Goal: Task Accomplishment & Management: Complete application form

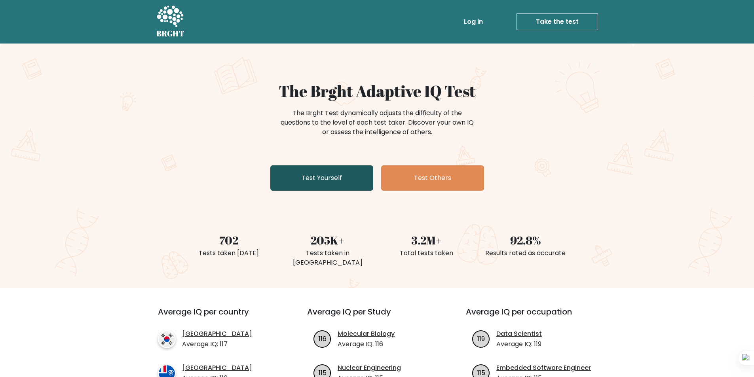
click at [318, 175] on link "Test Yourself" at bounding box center [321, 177] width 103 height 25
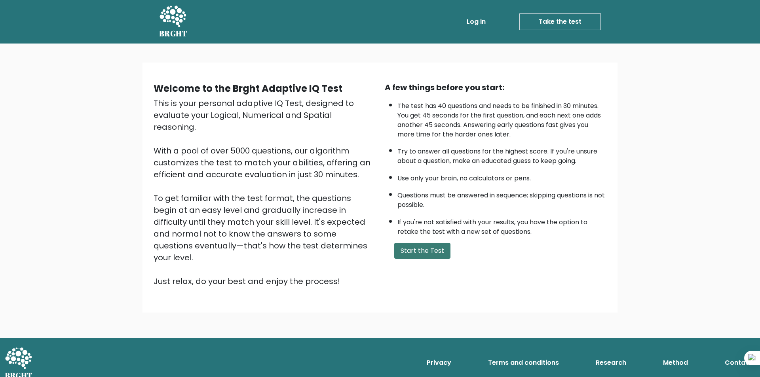
click at [425, 243] on button "Start the Test" at bounding box center [422, 251] width 56 height 16
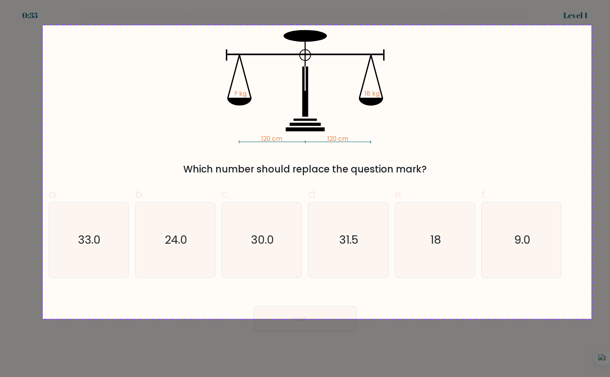
drag, startPoint x: 44, startPoint y: 25, endPoint x: 593, endPoint y: 298, distance: 613.0
click at [593, 298] on div at bounding box center [305, 188] width 610 height 377
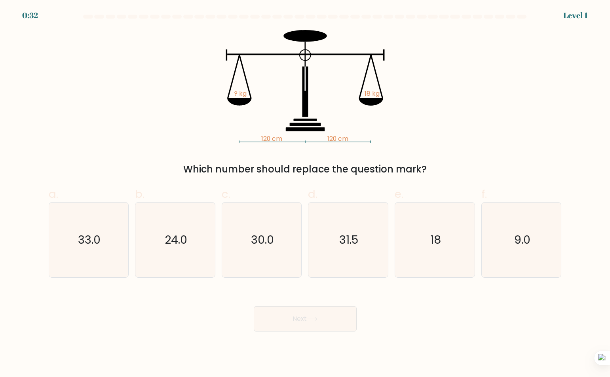
drag, startPoint x: 184, startPoint y: 169, endPoint x: 519, endPoint y: 167, distance: 335.6
click at [519, 167] on div "Which number should replace the question mark?" at bounding box center [304, 169] width 503 height 14
click at [426, 235] on icon "18" at bounding box center [434, 240] width 75 height 75
click at [306, 194] on input "e. 18" at bounding box center [305, 191] width 0 height 5
radio input "true"
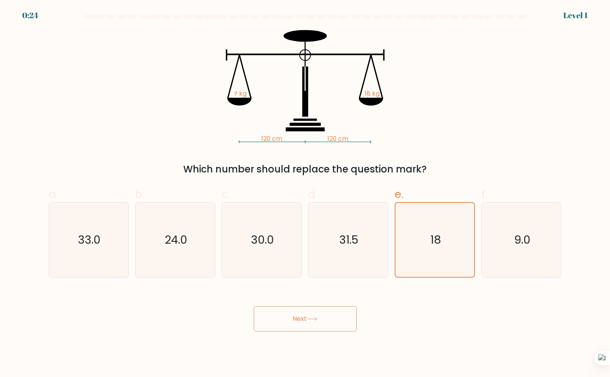
click at [289, 318] on button "Next" at bounding box center [305, 318] width 103 height 25
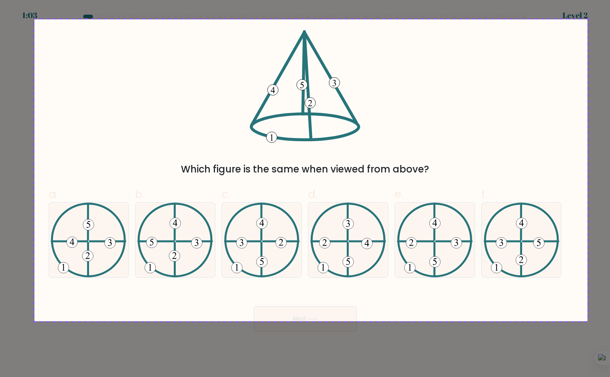
drag, startPoint x: 38, startPoint y: 18, endPoint x: 587, endPoint y: 321, distance: 627.8
click at [587, 321] on div at bounding box center [305, 188] width 610 height 377
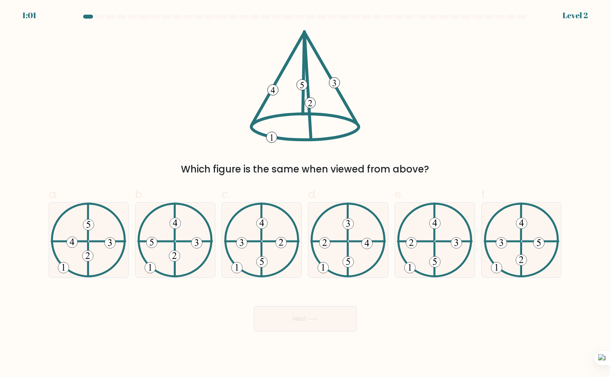
drag, startPoint x: 175, startPoint y: 169, endPoint x: 452, endPoint y: 168, distance: 277.1
click at [452, 168] on div "Which figure is the same when viewed from above?" at bounding box center [304, 169] width 503 height 14
copy div "Which figure is the same when viewed from above?"
click at [437, 239] on icon at bounding box center [435, 240] width 76 height 75
click at [306, 194] on input "e." at bounding box center [305, 191] width 0 height 5
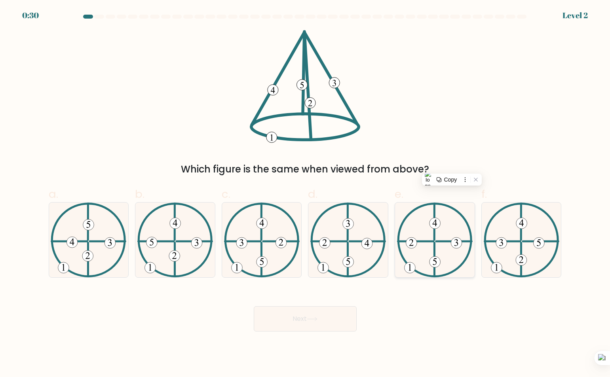
radio input "true"
click at [304, 321] on button "Next" at bounding box center [305, 318] width 103 height 25
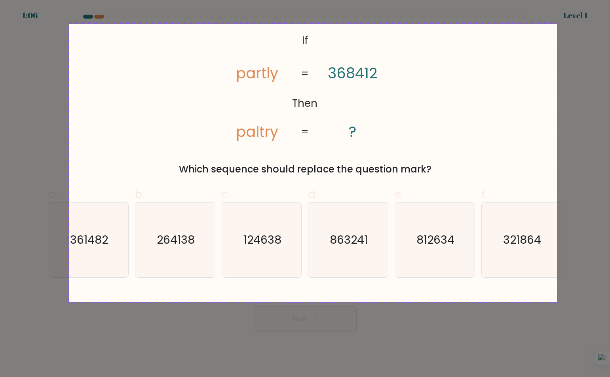
drag, startPoint x: 184, startPoint y: 18, endPoint x: 558, endPoint y: 301, distance: 468.2
click at [556, 302] on div at bounding box center [305, 188] width 610 height 377
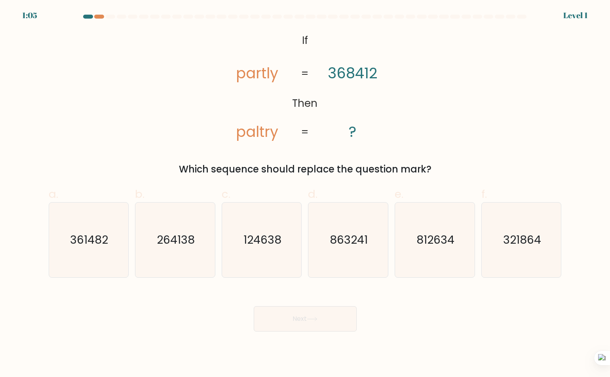
drag, startPoint x: 303, startPoint y: 165, endPoint x: 498, endPoint y: 154, distance: 195.0
click at [498, 154] on div "@import url('https://fonts.googleapis.com/css?family=Abril+Fatface:400,100,100i…" at bounding box center [305, 103] width 522 height 146
copy div "Which sequence should replace the question mark?"
click at [96, 248] on text "361482" at bounding box center [89, 240] width 38 height 16
click at [305, 194] on input "a. 361482" at bounding box center [305, 191] width 0 height 5
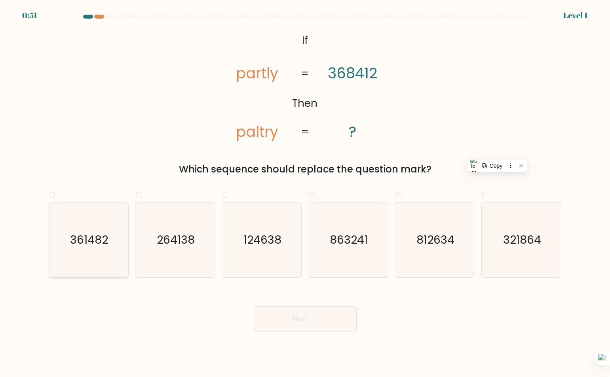
radio input "true"
click at [280, 308] on button "Next" at bounding box center [305, 318] width 103 height 25
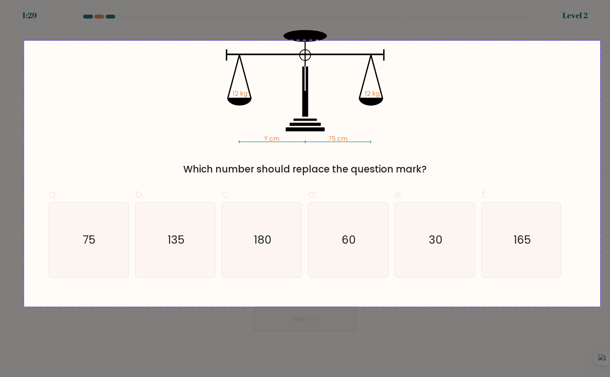
drag, startPoint x: 24, startPoint y: 41, endPoint x: 600, endPoint y: 307, distance: 634.3
click at [600, 307] on div at bounding box center [305, 188] width 610 height 377
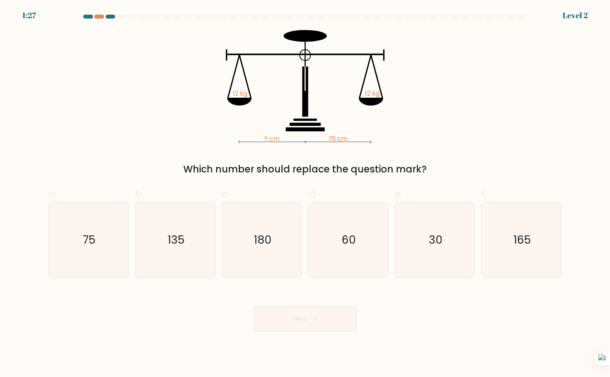
drag, startPoint x: 248, startPoint y: 175, endPoint x: 492, endPoint y: 158, distance: 245.2
click at [492, 158] on div "? cm 75 cm 12 kg 12 kg Which number should replace the question mark?" at bounding box center [305, 103] width 522 height 146
copy div "Which number should replace the question mark?"
click at [108, 237] on icon "75" at bounding box center [88, 240] width 75 height 75
click at [305, 194] on input "a. 75" at bounding box center [305, 191] width 0 height 5
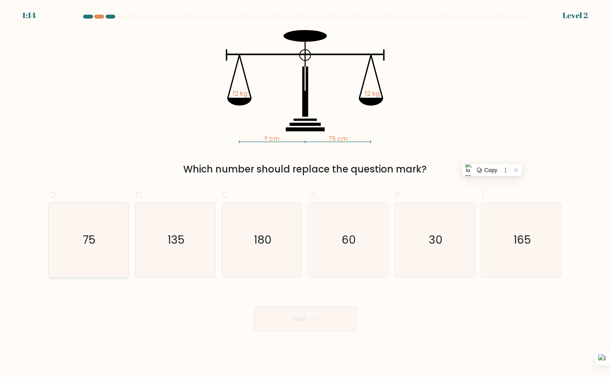
radio input "true"
click at [323, 318] on button "Next" at bounding box center [305, 318] width 103 height 25
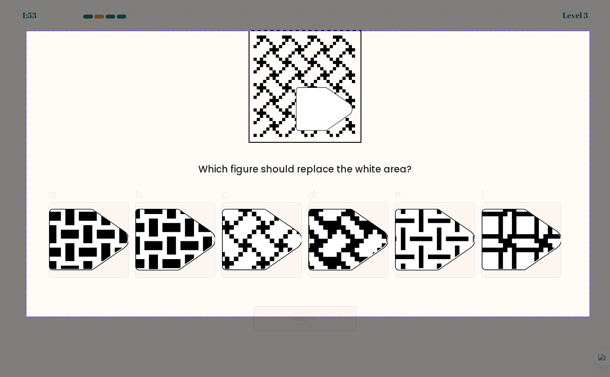
drag, startPoint x: 322, startPoint y: 31, endPoint x: 593, endPoint y: 307, distance: 386.5
click at [590, 317] on div at bounding box center [305, 188] width 610 height 377
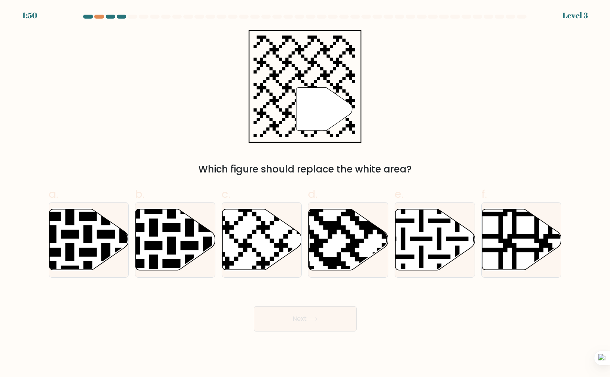
click at [253, 166] on div "Which figure should replace the white area?" at bounding box center [304, 169] width 503 height 14
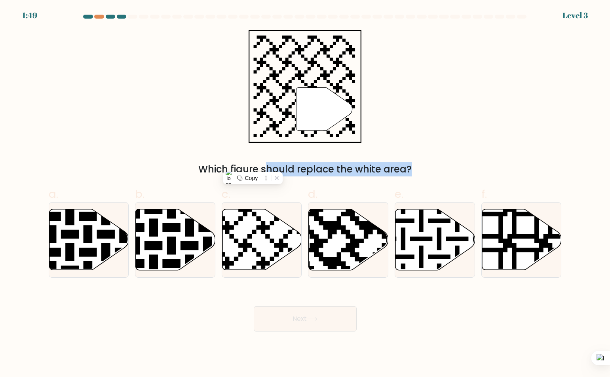
click at [253, 167] on div "Which figure should replace the white area?" at bounding box center [304, 169] width 503 height 14
copy form "Which figure should replace the white area?"
click at [251, 240] on icon at bounding box center [262, 239] width 80 height 61
click at [305, 194] on input "c." at bounding box center [305, 191] width 0 height 5
radio input "true"
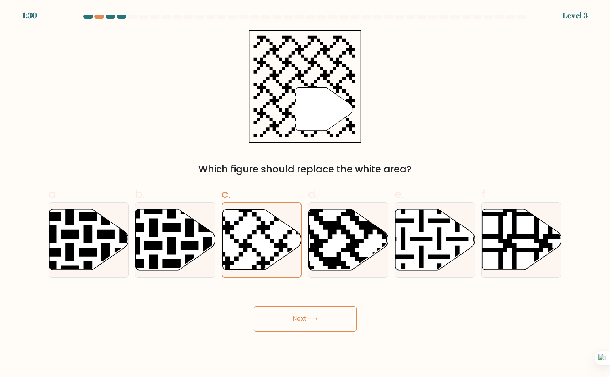
click at [296, 316] on button "Next" at bounding box center [305, 318] width 103 height 25
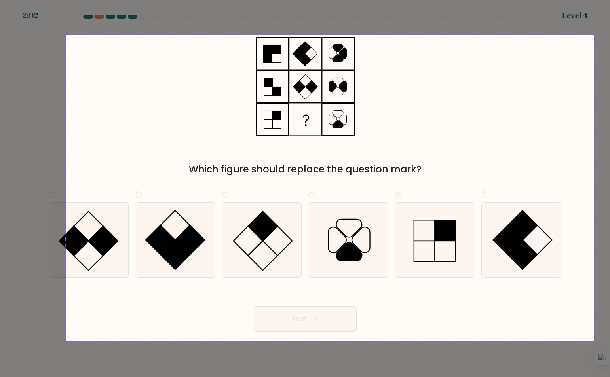
drag, startPoint x: 149, startPoint y: 46, endPoint x: 584, endPoint y: 302, distance: 505.0
click at [584, 302] on div at bounding box center [305, 188] width 610 height 377
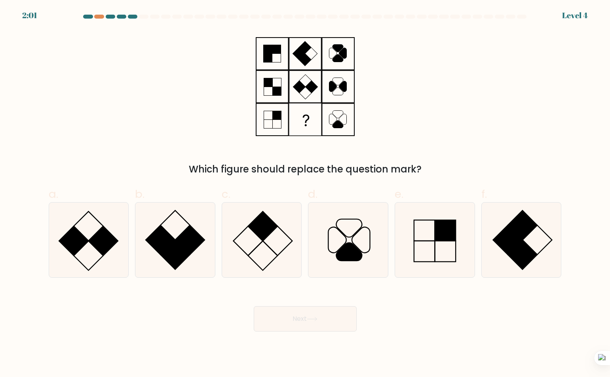
click at [308, 159] on div "Which figure should replace the question mark?" at bounding box center [305, 103] width 522 height 146
click at [306, 165] on div "Which figure should replace the question mark?" at bounding box center [304, 169] width 503 height 14
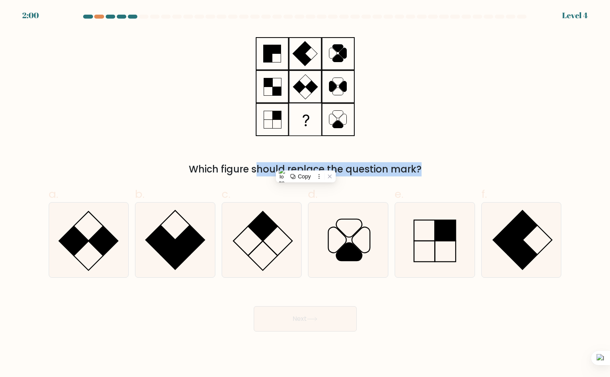
click at [306, 165] on div "Which figure should replace the question mark?" at bounding box center [304, 169] width 503 height 14
copy form "Which figure should replace the question mark?"
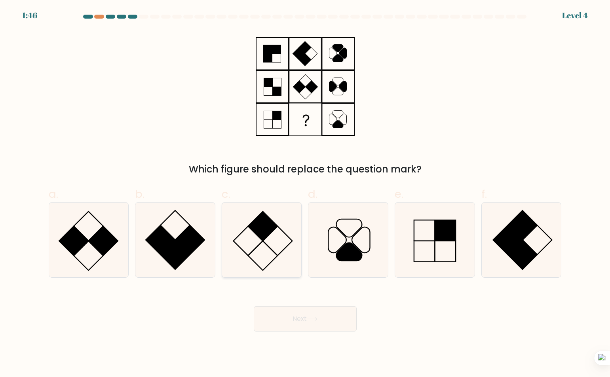
click at [260, 228] on rect at bounding box center [262, 226] width 29 height 29
click at [305, 194] on input "c." at bounding box center [305, 191] width 0 height 5
radio input "true"
click at [306, 315] on button "Next" at bounding box center [305, 318] width 103 height 25
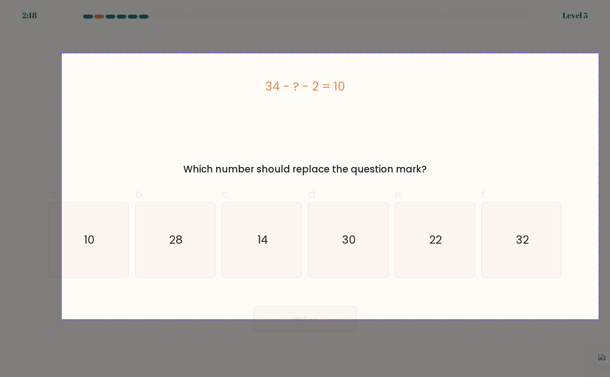
drag, startPoint x: 63, startPoint y: 53, endPoint x: 598, endPoint y: 319, distance: 598.3
click at [598, 319] on div at bounding box center [305, 188] width 610 height 377
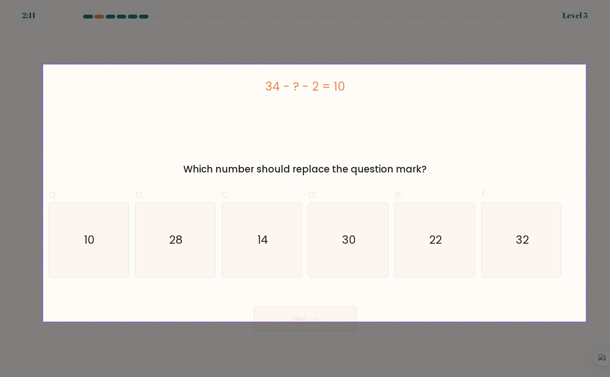
drag, startPoint x: 306, startPoint y: 87, endPoint x: 579, endPoint y: 326, distance: 362.4
click at [572, 323] on div at bounding box center [305, 188] width 610 height 377
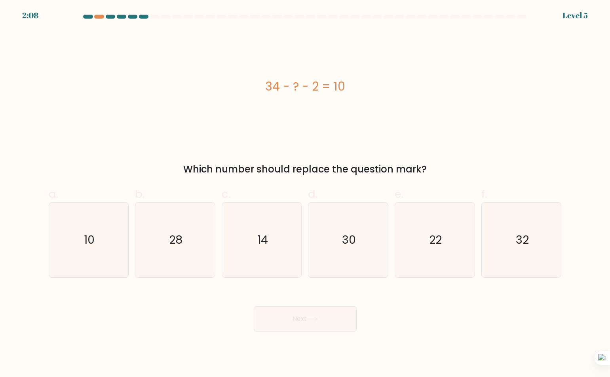
click at [286, 164] on div "Which number should replace the question mark?" at bounding box center [304, 169] width 503 height 14
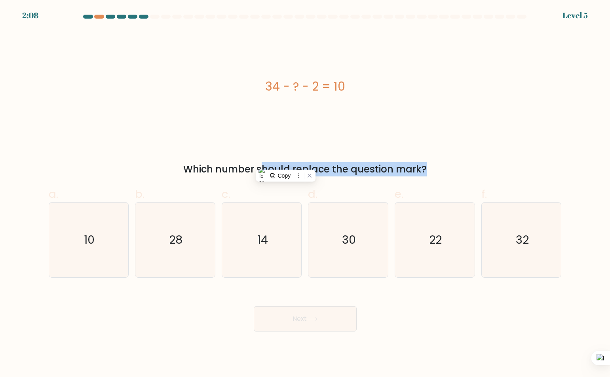
click at [285, 164] on div "Which number should replace the question mark?" at bounding box center [304, 169] width 503 height 14
copy form "Which number should replace the question mark?"
click at [455, 219] on icon "22" at bounding box center [434, 240] width 75 height 75
click at [306, 194] on input "e. 22" at bounding box center [305, 191] width 0 height 5
radio input "true"
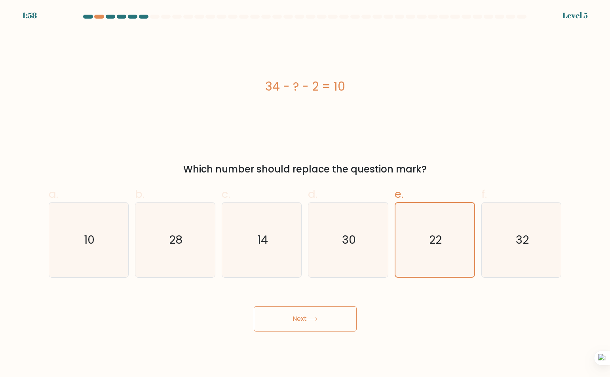
click at [316, 322] on button "Next" at bounding box center [305, 318] width 103 height 25
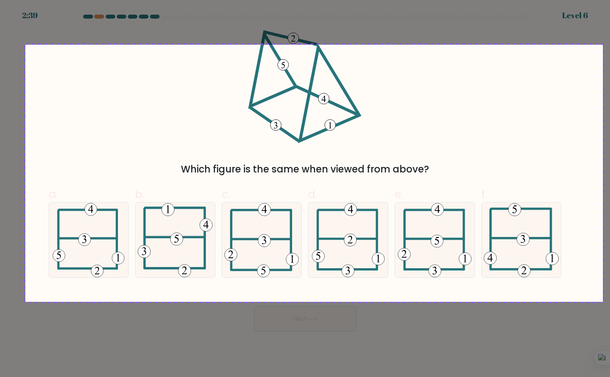
drag, startPoint x: 30, startPoint y: 43, endPoint x: 602, endPoint y: 302, distance: 628.3
click at [602, 302] on div at bounding box center [305, 188] width 610 height 377
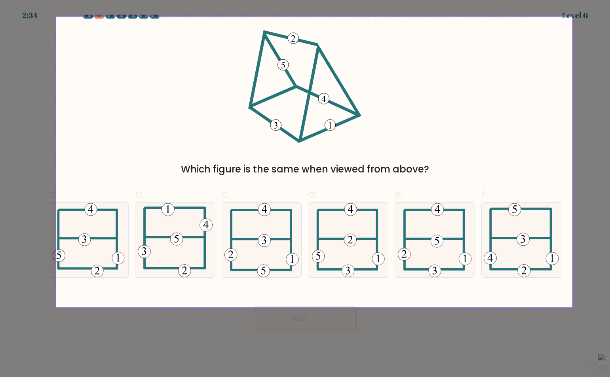
drag, startPoint x: 266, startPoint y: 95, endPoint x: 572, endPoint y: 308, distance: 372.6
click at [572, 308] on div at bounding box center [305, 188] width 610 height 377
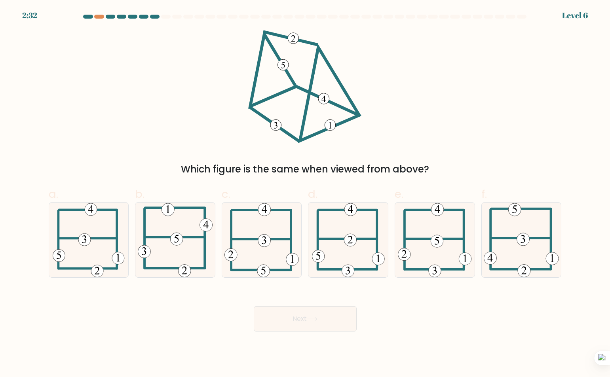
click at [193, 161] on div "Which figure is the same when viewed from above?" at bounding box center [305, 103] width 522 height 146
click at [194, 161] on div "Which figure is the same when viewed from above?" at bounding box center [305, 103] width 522 height 146
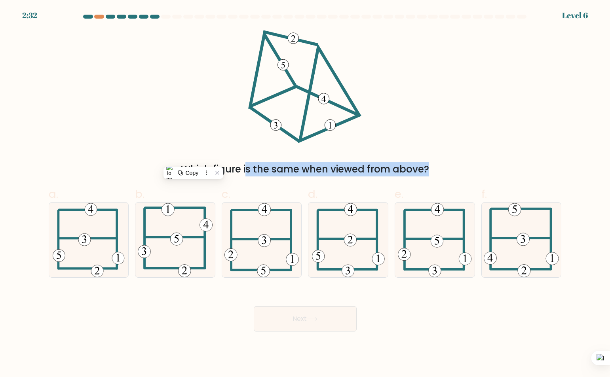
click at [194, 161] on div "Which figure is the same when viewed from above?" at bounding box center [305, 103] width 522 height 146
copy form "Which figure is the same when viewed from above?"
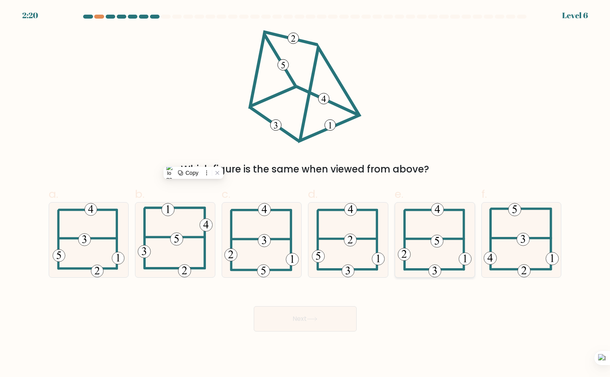
click at [453, 222] on icon at bounding box center [435, 240] width 74 height 75
click at [306, 194] on input "e." at bounding box center [305, 191] width 0 height 5
radio input "true"
click at [306, 322] on button "Next" at bounding box center [305, 318] width 103 height 25
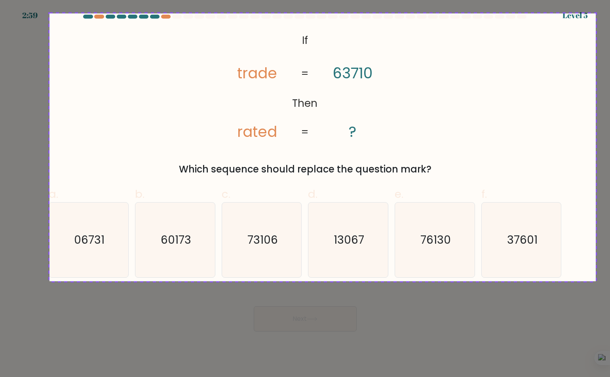
drag, startPoint x: 49, startPoint y: 13, endPoint x: 596, endPoint y: 285, distance: 610.8
click at [595, 285] on div at bounding box center [305, 188] width 610 height 377
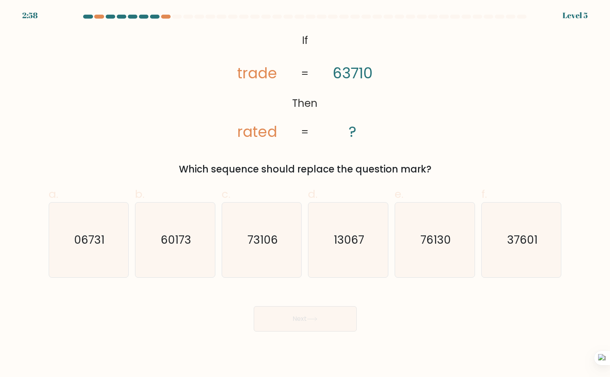
click at [315, 157] on div "@import url('https://fonts.googleapis.com/css?family=Abril+Fatface:400,100,100i…" at bounding box center [305, 103] width 522 height 146
click at [308, 163] on div "Copy" at bounding box center [315, 169] width 60 height 12
click at [232, 168] on div "Which sequence should replace the question mark?" at bounding box center [304, 169] width 503 height 14
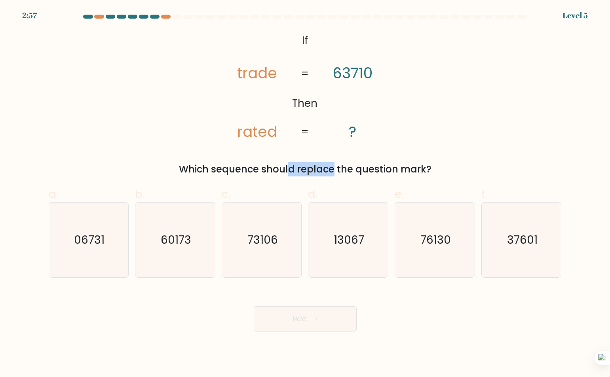
click at [232, 168] on div "Which sequence should replace the question mark?" at bounding box center [304, 169] width 503 height 14
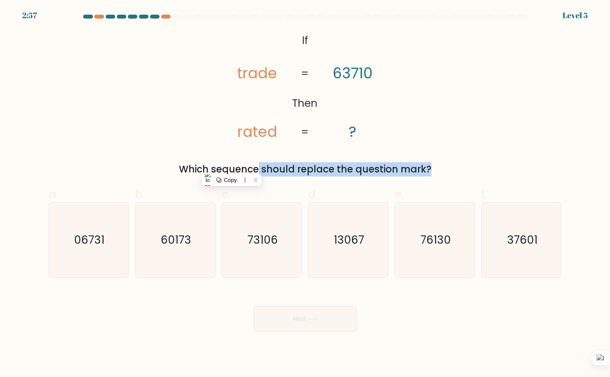
click at [232, 168] on div "Which sequence should replace the question mark?" at bounding box center [304, 169] width 503 height 14
copy form "Which sequence should replace the question mark?"
click at [513, 243] on text "37601" at bounding box center [522, 240] width 30 height 16
click at [306, 194] on input "f. 37601" at bounding box center [305, 191] width 0 height 5
radio input "true"
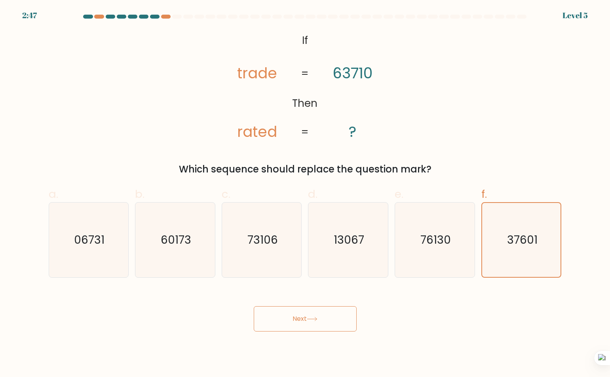
click at [306, 323] on button "Next" at bounding box center [305, 318] width 103 height 25
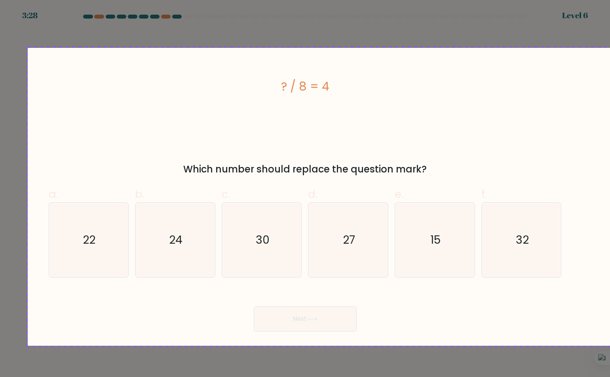
drag, startPoint x: 32, startPoint y: 53, endPoint x: 613, endPoint y: 343, distance: 649.4
click at [610, 343] on div at bounding box center [305, 188] width 610 height 377
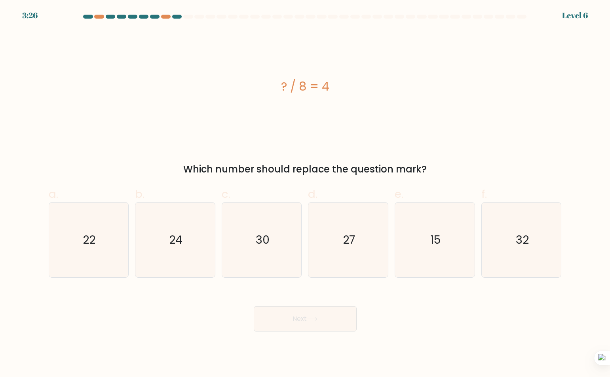
click at [353, 168] on div "Which number should replace the question mark?" at bounding box center [304, 169] width 503 height 14
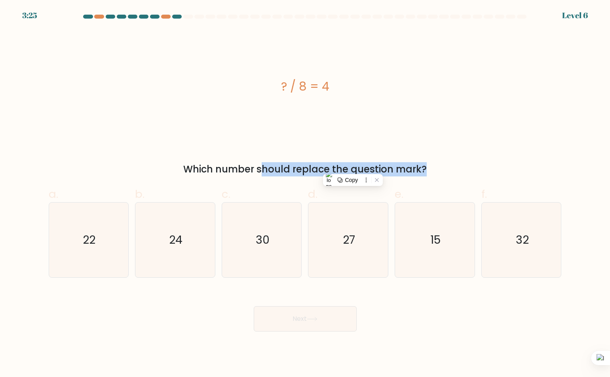
click at [353, 169] on div "Which number should replace the question mark?" at bounding box center [304, 169] width 503 height 14
copy form "Which number should replace the question mark?"
click at [536, 235] on icon "32" at bounding box center [521, 240] width 75 height 75
click at [306, 194] on input "f. 32" at bounding box center [305, 191] width 0 height 5
radio input "true"
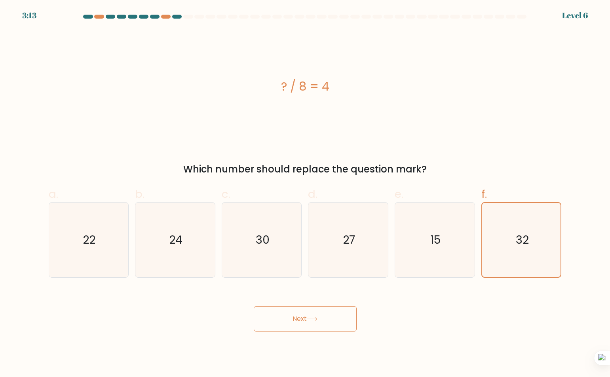
click at [294, 329] on button "Next" at bounding box center [305, 318] width 103 height 25
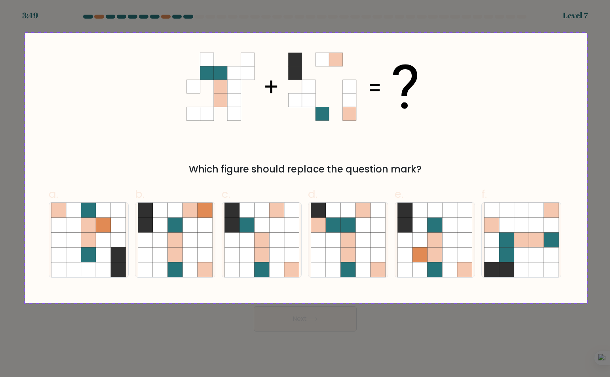
drag, startPoint x: 25, startPoint y: 33, endPoint x: 587, endPoint y: 303, distance: 623.7
click at [587, 303] on div at bounding box center [305, 188] width 610 height 377
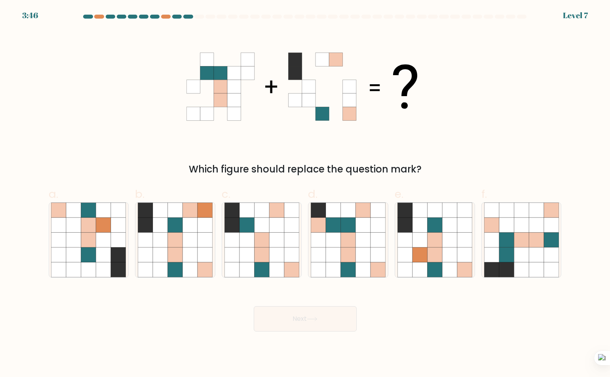
click at [278, 169] on div "Which figure should replace the question mark?" at bounding box center [304, 169] width 503 height 14
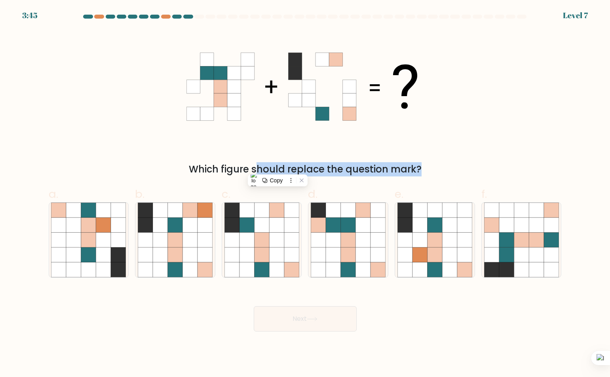
click at [278, 169] on div "Which figure should replace the question mark?" at bounding box center [304, 169] width 503 height 14
copy form "Which figure should replace the question mark?"
click at [367, 230] on icon at bounding box center [363, 225] width 15 height 15
click at [306, 194] on input "d." at bounding box center [305, 191] width 0 height 5
radio input "true"
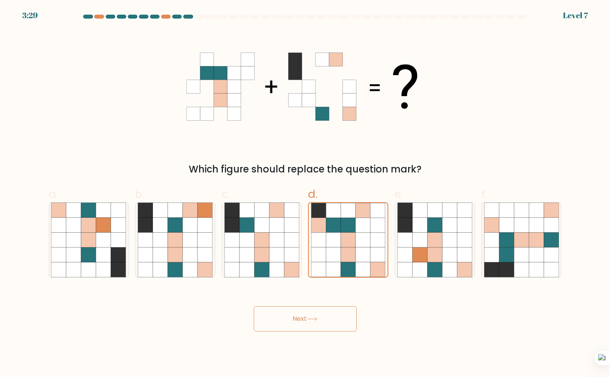
click at [322, 325] on button "Next" at bounding box center [305, 318] width 103 height 25
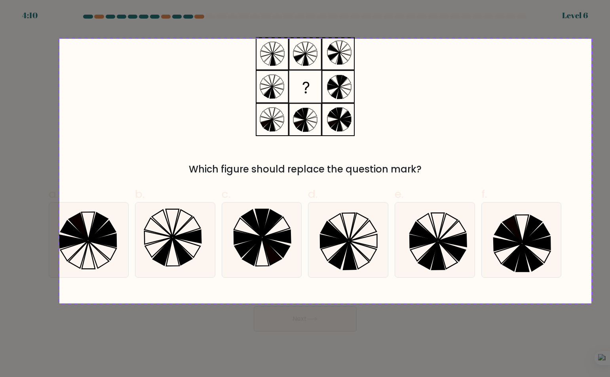
drag, startPoint x: 62, startPoint y: 38, endPoint x: 591, endPoint y: 304, distance: 592.6
click at [591, 304] on div at bounding box center [305, 188] width 610 height 377
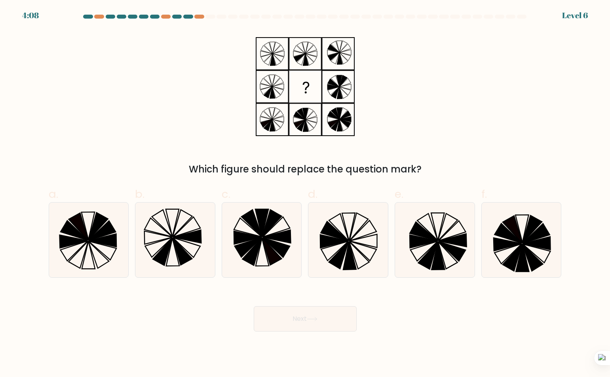
click at [356, 161] on div "Which figure should replace the question mark?" at bounding box center [305, 103] width 522 height 146
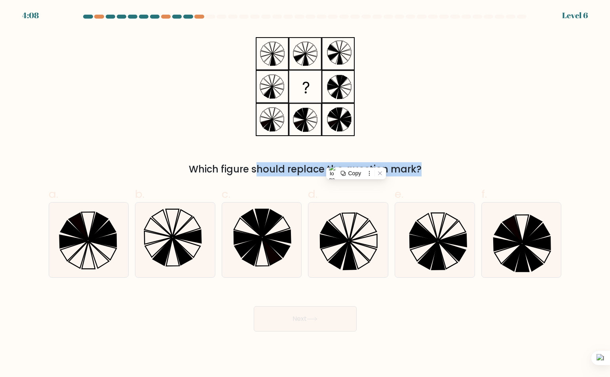
click at [356, 161] on div "Which figure should replace the question mark?" at bounding box center [305, 103] width 522 height 146
click at [191, 238] on icon at bounding box center [187, 236] width 28 height 13
click at [305, 194] on input "b." at bounding box center [305, 191] width 0 height 5
radio input "true"
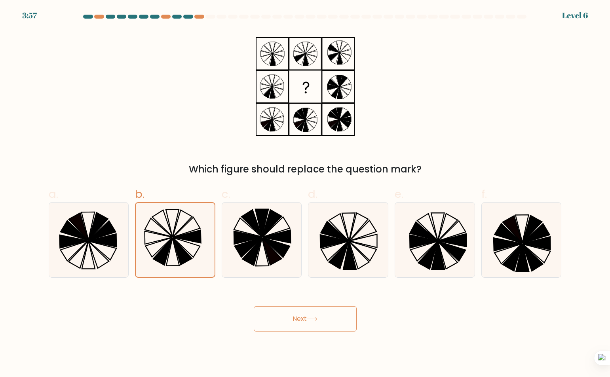
click at [303, 318] on button "Next" at bounding box center [305, 318] width 103 height 25
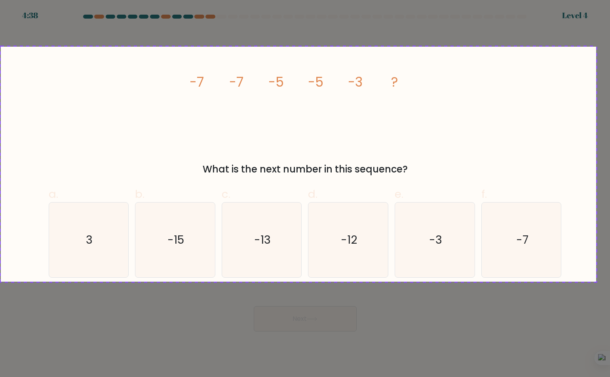
drag, startPoint x: 336, startPoint y: 9, endPoint x: 592, endPoint y: 280, distance: 372.7
click at [592, 285] on div at bounding box center [305, 188] width 610 height 377
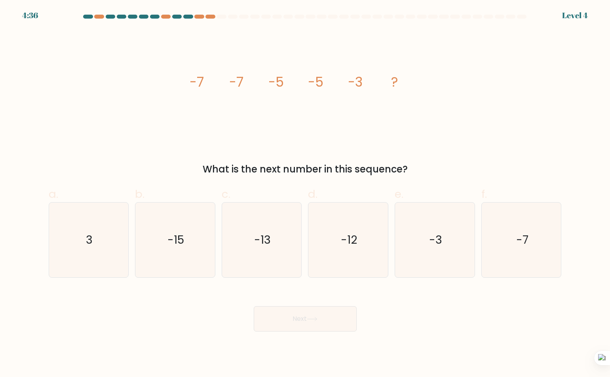
click at [348, 166] on div "What is the next number in this sequence?" at bounding box center [304, 169] width 503 height 14
click at [436, 247] on text "-3" at bounding box center [435, 240] width 13 height 16
click at [306, 194] on input "e. -3" at bounding box center [305, 191] width 0 height 5
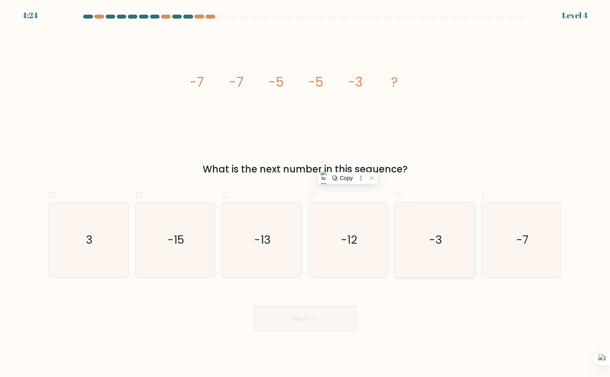
radio input "true"
click at [296, 317] on button "Next" at bounding box center [305, 318] width 103 height 25
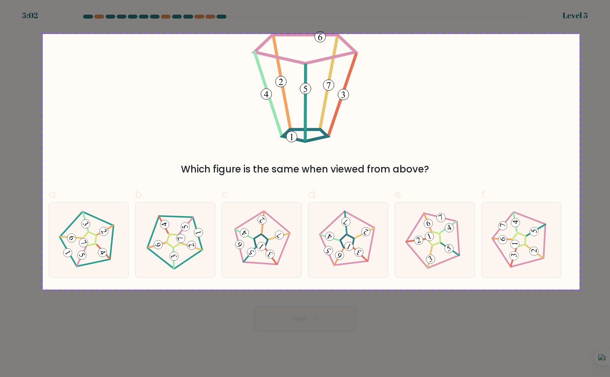
drag, startPoint x: 43, startPoint y: 34, endPoint x: 577, endPoint y: 288, distance: 591.5
click at [578, 289] on div at bounding box center [305, 188] width 610 height 377
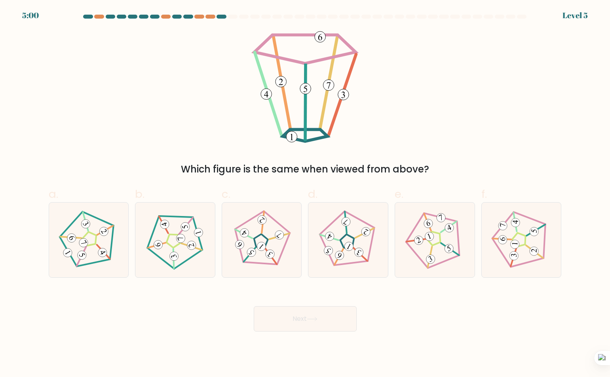
click at [304, 171] on div "Which figure is the same when viewed from above?" at bounding box center [304, 169] width 503 height 14
click at [387, 166] on div "Which figure is the same when viewed from above?" at bounding box center [304, 169] width 503 height 14
click at [387, 167] on div "Which figure is the same when viewed from above?" at bounding box center [304, 169] width 503 height 14
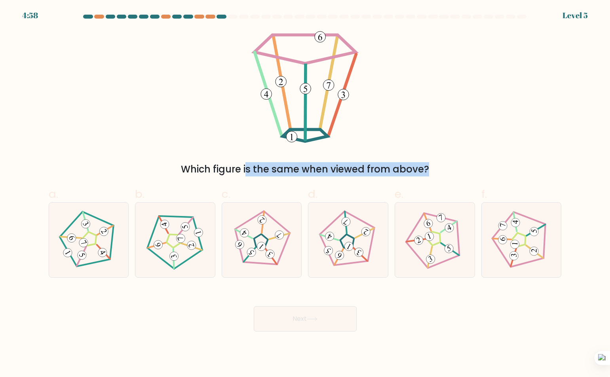
click at [387, 167] on div "Which figure is the same when viewed from above?" at bounding box center [304, 169] width 503 height 14
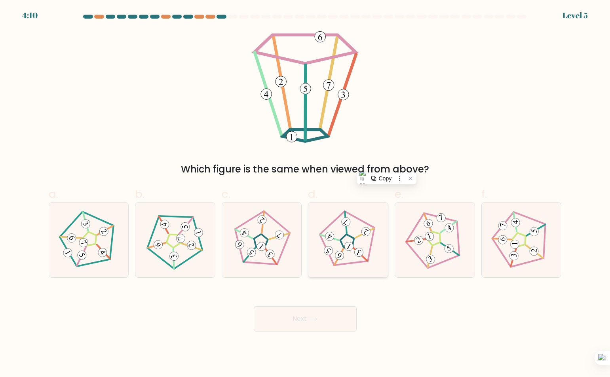
click at [355, 211] on icon at bounding box center [348, 240] width 60 height 60
click at [306, 194] on input "d." at bounding box center [305, 191] width 0 height 5
radio input "true"
click at [301, 325] on button "Next" at bounding box center [305, 318] width 103 height 25
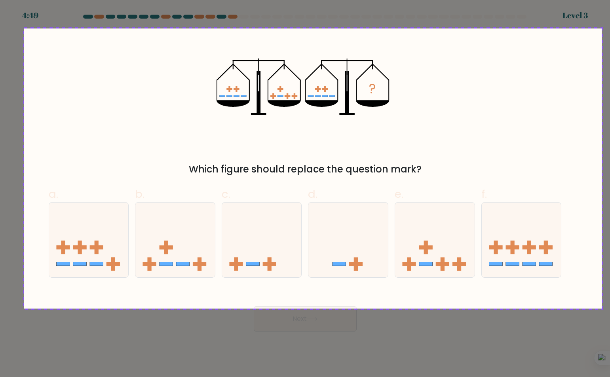
drag, startPoint x: 24, startPoint y: 28, endPoint x: 601, endPoint y: 308, distance: 641.0
click at [602, 308] on div at bounding box center [305, 188] width 610 height 377
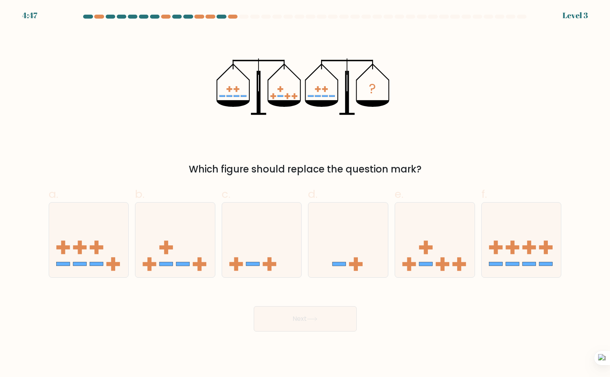
click at [300, 164] on div "Which figure should replace the question mark?" at bounding box center [304, 169] width 503 height 14
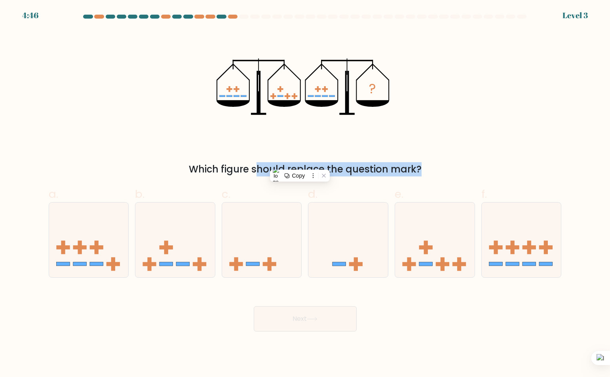
click at [300, 164] on div "Which figure should replace the question mark?" at bounding box center [304, 169] width 503 height 14
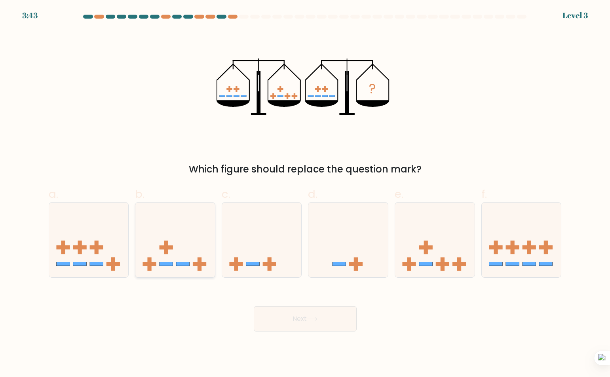
click at [161, 239] on icon at bounding box center [175, 240] width 80 height 66
click at [305, 194] on input "b." at bounding box center [305, 191] width 0 height 5
radio input "true"
click at [299, 320] on button "Next" at bounding box center [305, 318] width 103 height 25
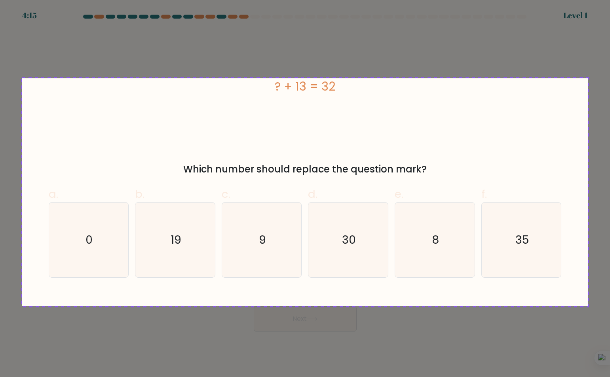
drag, startPoint x: 59, startPoint y: 72, endPoint x: 590, endPoint y: 299, distance: 577.3
click at [587, 302] on div at bounding box center [305, 188] width 610 height 377
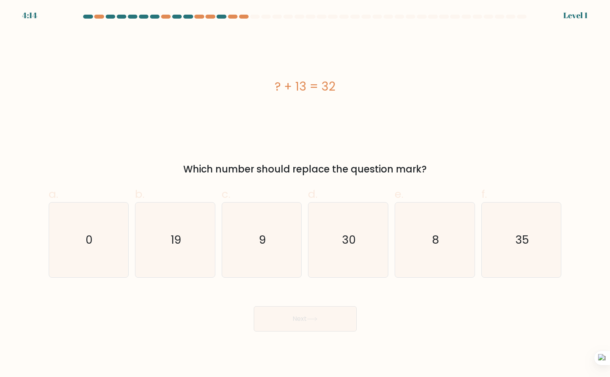
click at [368, 171] on div "Which number should replace the question mark?" at bounding box center [304, 169] width 503 height 14
click at [367, 171] on div "Which number should replace the question mark?" at bounding box center [304, 169] width 503 height 14
click at [194, 238] on icon "19" at bounding box center [175, 240] width 75 height 75
click at [305, 194] on input "b. 19" at bounding box center [305, 191] width 0 height 5
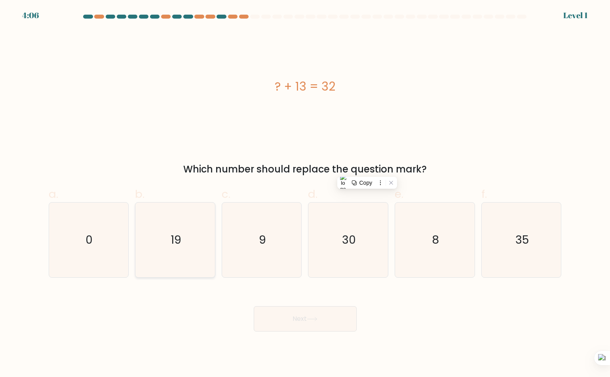
radio input "true"
click at [294, 320] on button "Next" at bounding box center [305, 318] width 103 height 25
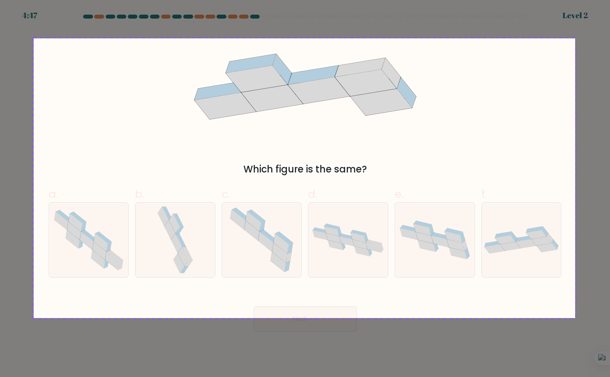
drag, startPoint x: 34, startPoint y: 38, endPoint x: 579, endPoint y: 317, distance: 612.5
click at [576, 318] on div at bounding box center [305, 188] width 610 height 377
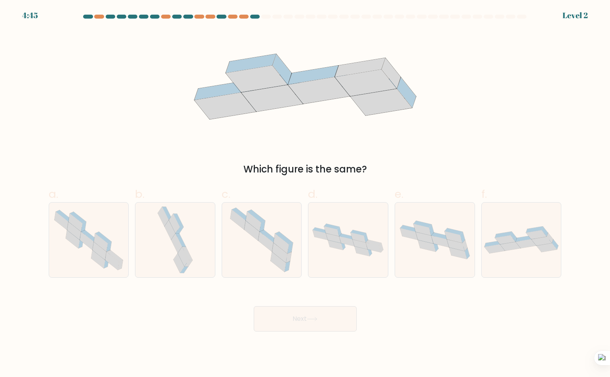
click at [330, 169] on div "Which figure is the same?" at bounding box center [304, 169] width 503 height 14
click at [329, 169] on div "Which figure is the same?" at bounding box center [304, 169] width 503 height 14
click at [425, 230] on icon at bounding box center [421, 229] width 17 height 11
click at [306, 194] on input "e." at bounding box center [305, 191] width 0 height 5
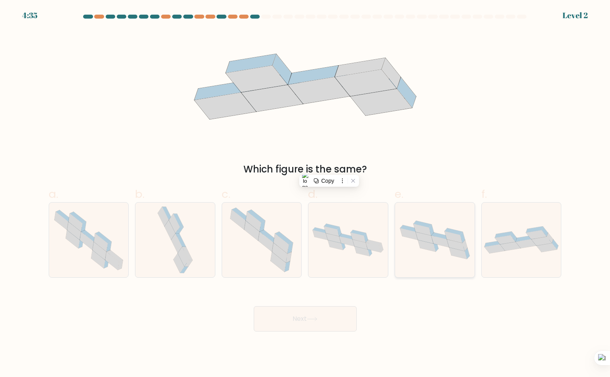
radio input "true"
click at [338, 234] on icon at bounding box center [331, 231] width 15 height 10
click at [306, 194] on input "d." at bounding box center [305, 191] width 0 height 5
radio input "true"
click at [304, 315] on button "Next" at bounding box center [305, 318] width 103 height 25
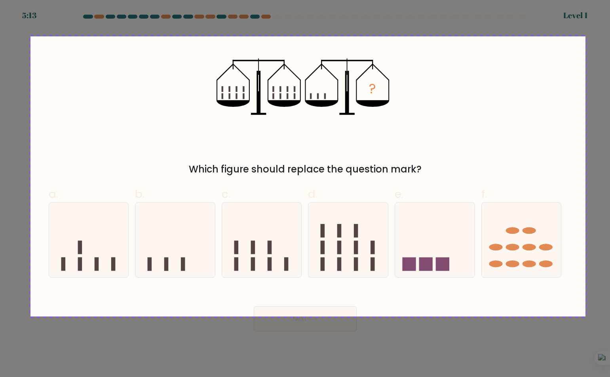
drag, startPoint x: 30, startPoint y: 36, endPoint x: 585, endPoint y: 317, distance: 621.6
click at [585, 317] on div at bounding box center [305, 188] width 610 height 377
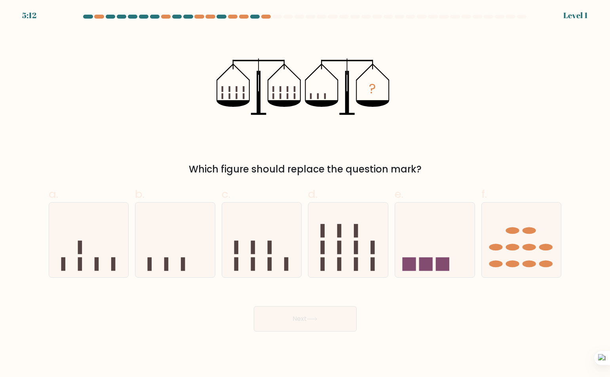
click at [368, 170] on div "Which figure should replace the question mark?" at bounding box center [304, 169] width 503 height 14
click at [89, 220] on icon at bounding box center [89, 240] width 80 height 66
click at [305, 194] on input "a." at bounding box center [305, 191] width 0 height 5
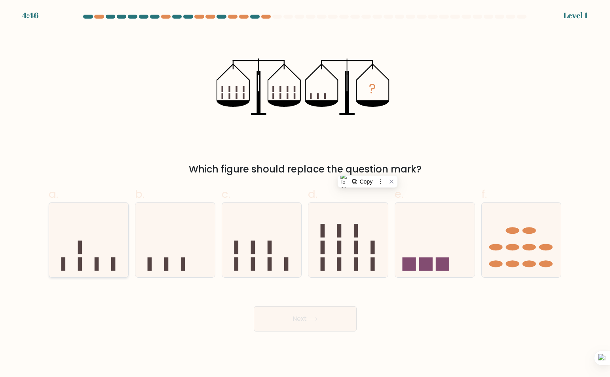
radio input "true"
click at [304, 317] on button "Next" at bounding box center [305, 318] width 103 height 25
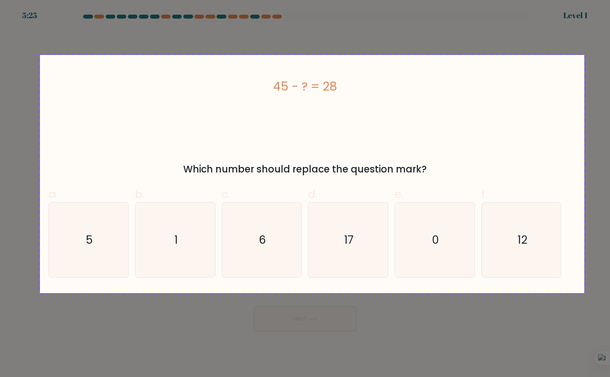
drag, startPoint x: 395, startPoint y: 148, endPoint x: 596, endPoint y: 315, distance: 261.2
click at [572, 287] on div at bounding box center [305, 188] width 610 height 377
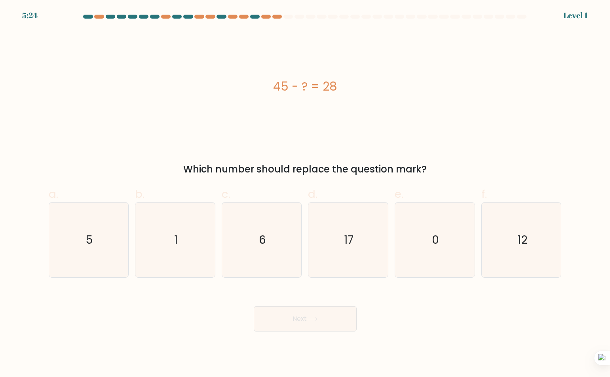
click at [378, 170] on div "Which number should replace the question mark?" at bounding box center [304, 169] width 503 height 14
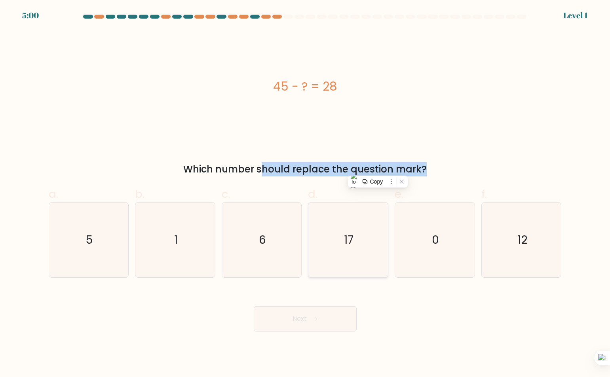
click at [356, 241] on icon "17" at bounding box center [348, 240] width 75 height 75
click at [306, 194] on input "d. 17" at bounding box center [305, 191] width 0 height 5
radio input "true"
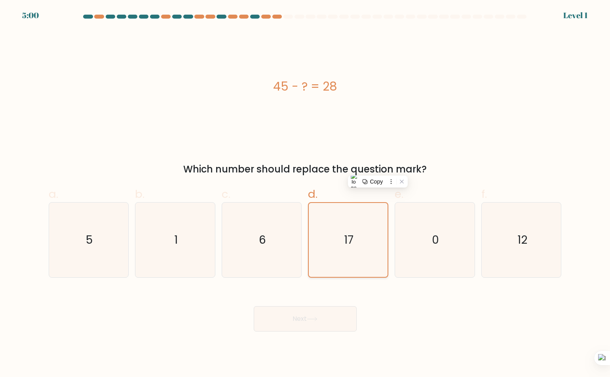
click at [356, 241] on icon "17" at bounding box center [348, 240] width 74 height 74
click at [306, 194] on input "d. 17" at bounding box center [305, 191] width 0 height 5
click at [304, 313] on button "Next" at bounding box center [305, 318] width 103 height 25
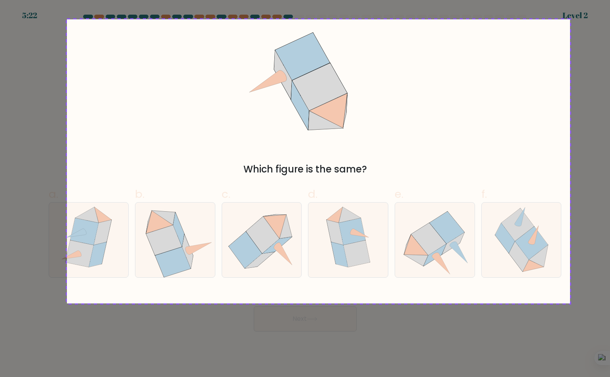
drag, startPoint x: 181, startPoint y: 106, endPoint x: 570, endPoint y: 303, distance: 436.1
click at [570, 304] on div at bounding box center [305, 188] width 610 height 377
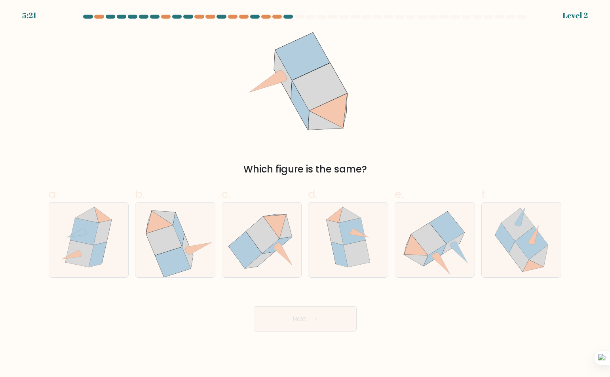
click at [306, 169] on div "Which figure is the same?" at bounding box center [304, 169] width 503 height 14
click at [426, 244] on icon at bounding box center [428, 239] width 35 height 32
click at [306, 194] on input "e." at bounding box center [305, 191] width 0 height 5
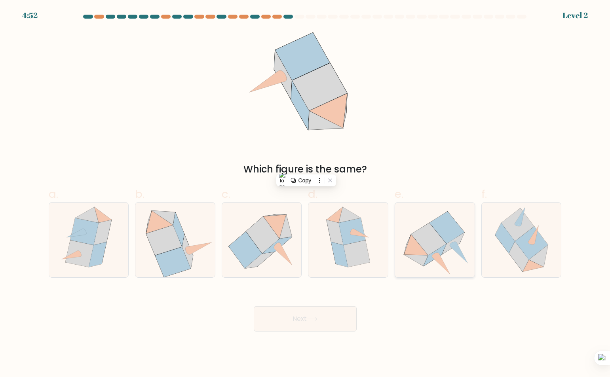
radio input "true"
click at [304, 322] on button "Next" at bounding box center [305, 318] width 103 height 25
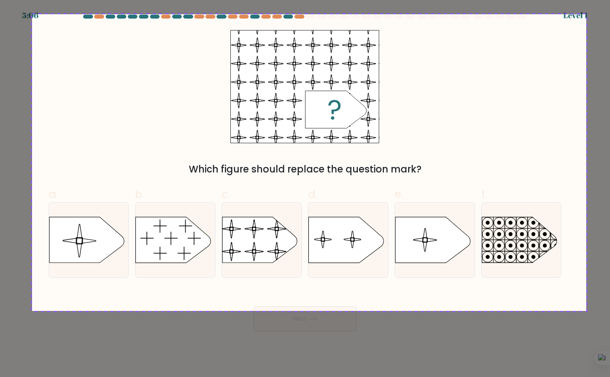
drag, startPoint x: 73, startPoint y: 18, endPoint x: 586, endPoint y: 311, distance: 591.2
click at [586, 311] on div at bounding box center [305, 188] width 610 height 377
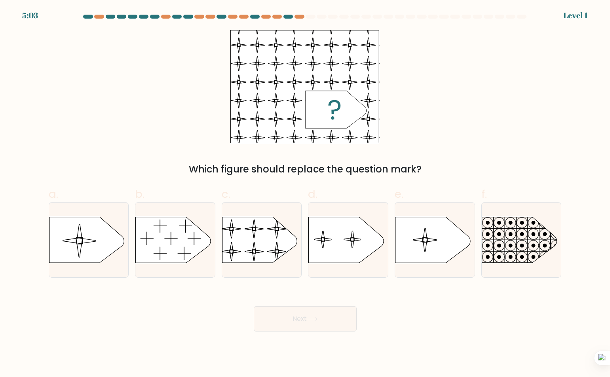
click at [37, 130] on form "a." at bounding box center [305, 173] width 610 height 317
click at [302, 168] on div "Which figure should replace the question mark?" at bounding box center [304, 169] width 503 height 14
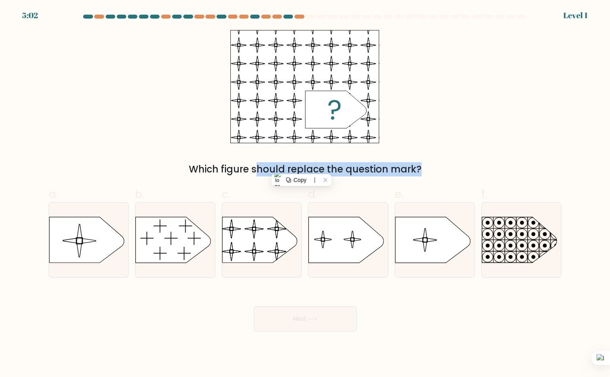
click at [302, 168] on div "Which figure should replace the question mark?" at bounding box center [304, 169] width 503 height 14
click at [56, 96] on div "Which figure should replace the question mark?" at bounding box center [305, 103] width 522 height 146
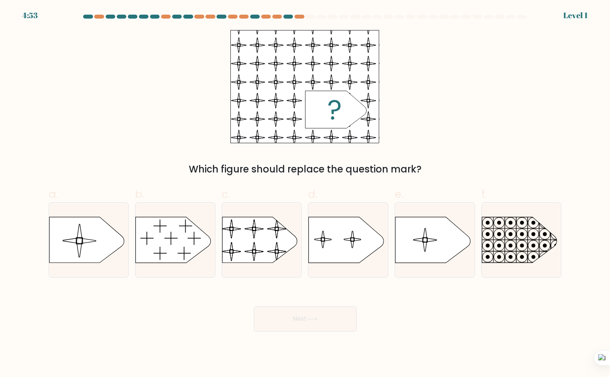
click at [15, 218] on form "a." at bounding box center [305, 173] width 610 height 317
click at [80, 231] on icon at bounding box center [86, 240] width 75 height 46
click at [305, 194] on input "a." at bounding box center [305, 191] width 0 height 5
radio input "true"
click at [284, 318] on button "Next" at bounding box center [305, 318] width 103 height 25
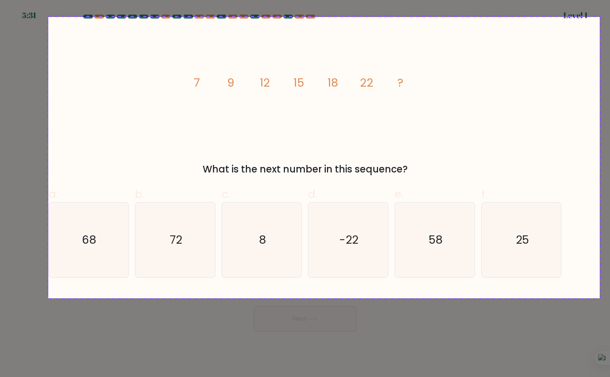
drag, startPoint x: 93, startPoint y: 29, endPoint x: 600, endPoint y: 298, distance: 574.0
click at [600, 298] on div at bounding box center [305, 188] width 610 height 377
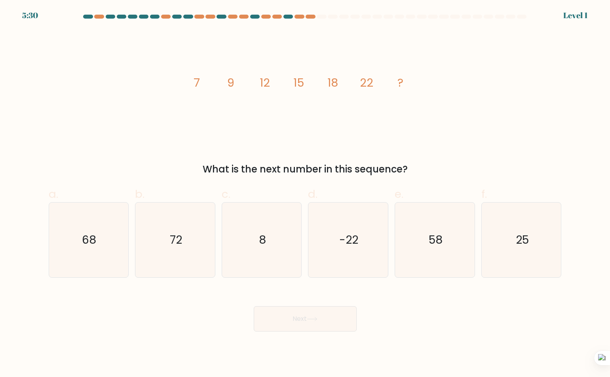
click at [311, 169] on div "What is the next number in this sequence?" at bounding box center [304, 169] width 503 height 14
click at [526, 229] on icon "25" at bounding box center [521, 240] width 75 height 75
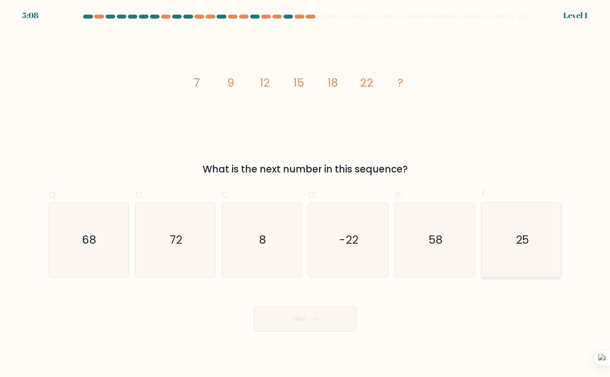
click at [306, 194] on input "f. 25" at bounding box center [305, 191] width 0 height 5
radio input "true"
click at [323, 318] on button "Next" at bounding box center [305, 318] width 103 height 25
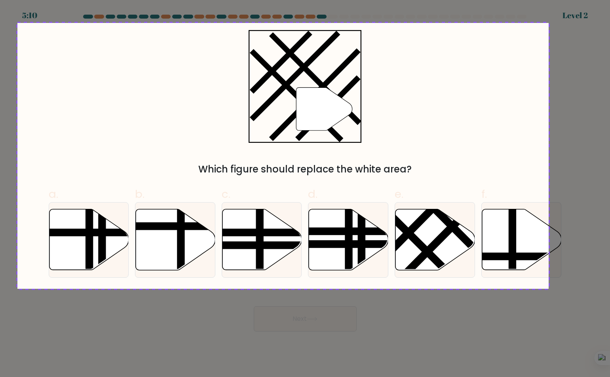
drag, startPoint x: 340, startPoint y: 41, endPoint x: 549, endPoint y: 290, distance: 324.7
click at [549, 290] on div at bounding box center [305, 188] width 610 height 377
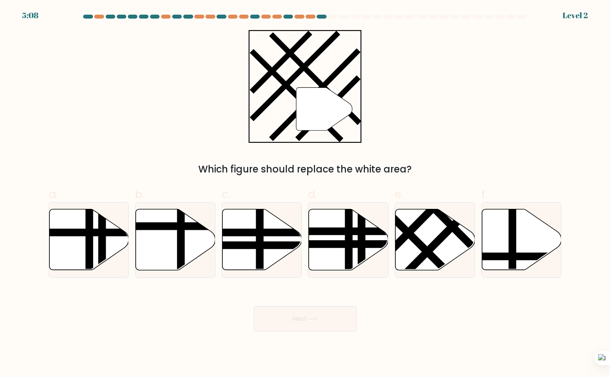
click at [202, 168] on div "Which figure should replace the white area?" at bounding box center [304, 169] width 503 height 14
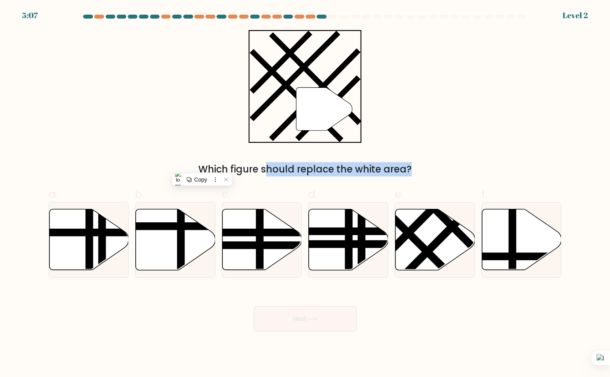
click at [202, 168] on div "Which figure should replace the white area?" at bounding box center [304, 169] width 503 height 14
click at [414, 236] on line at bounding box center [395, 221] width 127 height 127
click at [306, 194] on input "e." at bounding box center [305, 191] width 0 height 5
radio input "true"
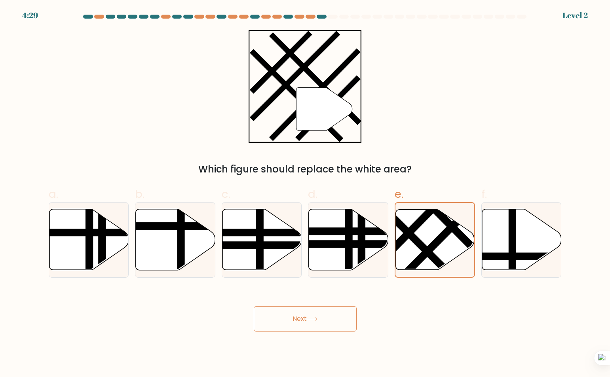
click at [302, 313] on button "Next" at bounding box center [305, 318] width 103 height 25
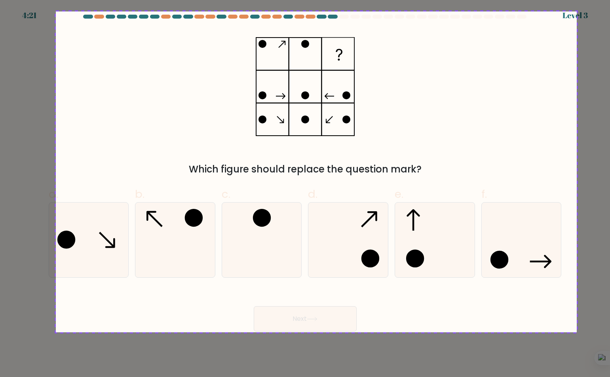
drag, startPoint x: 56, startPoint y: 13, endPoint x: 577, endPoint y: 332, distance: 610.8
click at [577, 332] on div at bounding box center [305, 188] width 610 height 377
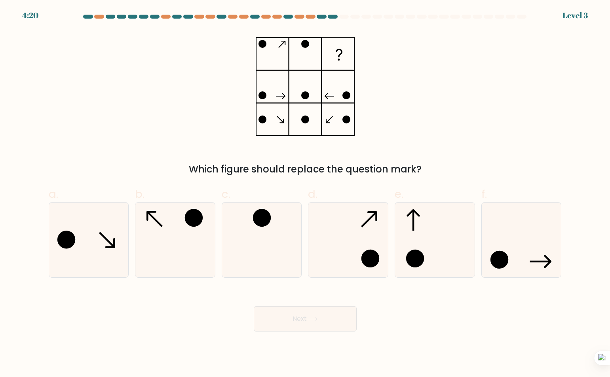
click at [334, 172] on div "Which figure should replace the question mark?" at bounding box center [304, 169] width 503 height 14
click at [159, 236] on icon at bounding box center [175, 240] width 75 height 75
click at [305, 194] on input "b." at bounding box center [305, 191] width 0 height 5
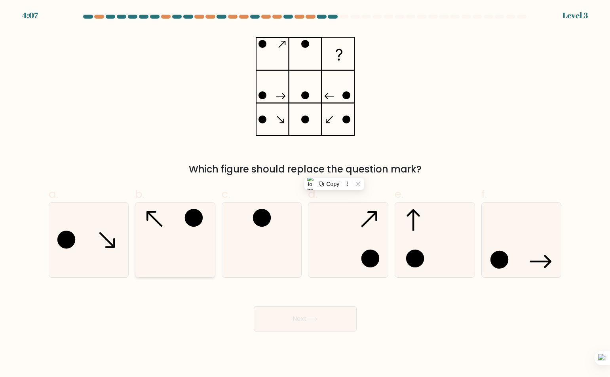
radio input "true"
click at [314, 318] on icon at bounding box center [312, 319] width 11 height 4
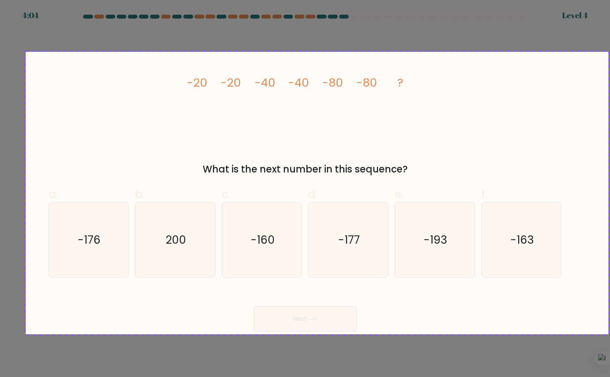
drag, startPoint x: 28, startPoint y: 52, endPoint x: 608, endPoint y: 332, distance: 643.1
click at [608, 332] on div at bounding box center [305, 188] width 610 height 377
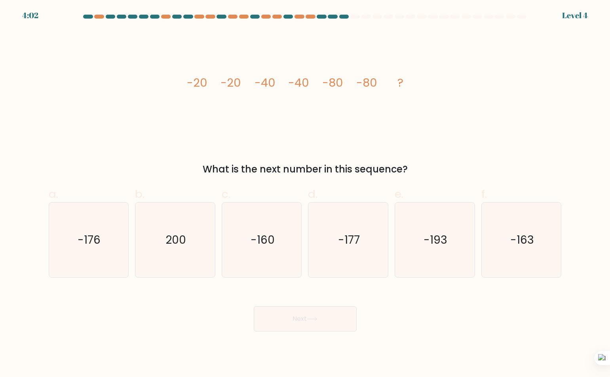
click at [305, 163] on div "What is the next number in this sequence?" at bounding box center [304, 169] width 503 height 14
click at [243, 224] on icon "-160" at bounding box center [261, 240] width 75 height 75
click at [305, 194] on input "c. -160" at bounding box center [305, 191] width 0 height 5
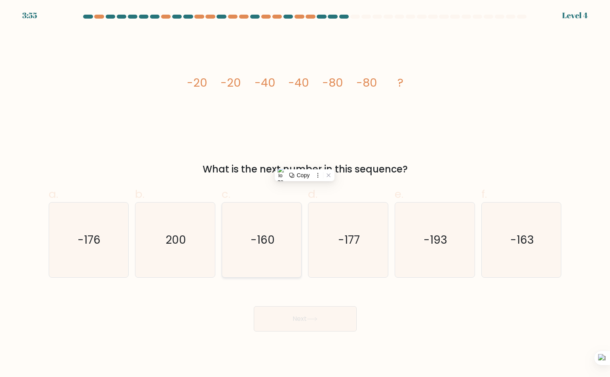
radio input "true"
click at [299, 321] on button "Next" at bounding box center [305, 318] width 103 height 25
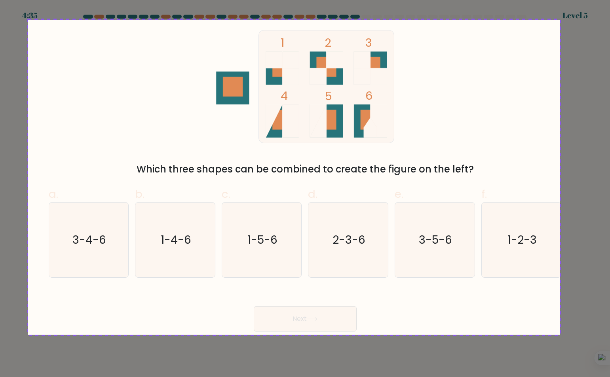
drag, startPoint x: 70, startPoint y: 35, endPoint x: 596, endPoint y: 310, distance: 594.1
click at [596, 310] on div at bounding box center [305, 188] width 610 height 377
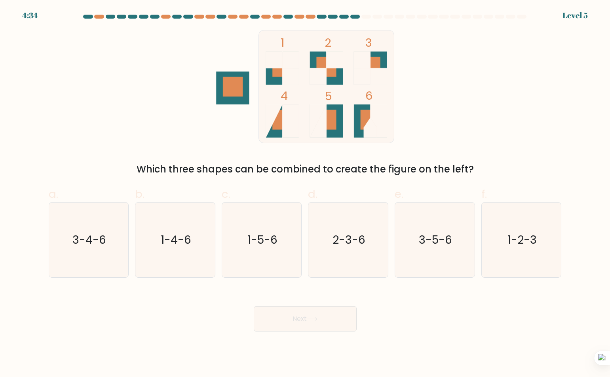
click at [329, 171] on div "Which three shapes can be combined to create the figure on the left?" at bounding box center [304, 169] width 503 height 14
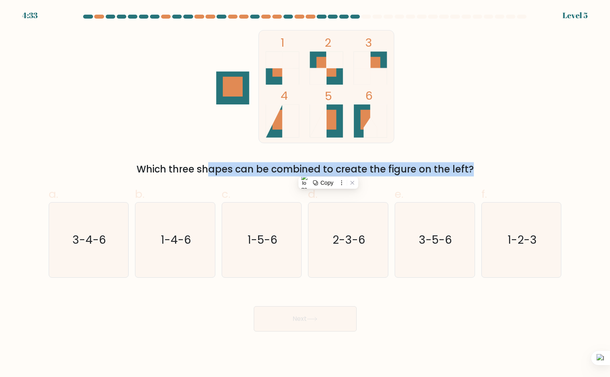
click at [329, 171] on div "Which three shapes can be combined to create the figure on the left?" at bounding box center [304, 169] width 503 height 14
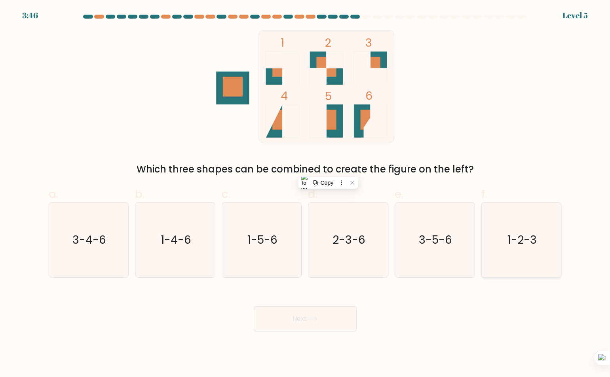
click at [516, 222] on icon "1-2-3" at bounding box center [521, 240] width 75 height 75
click at [306, 194] on input "f. 1-2-3" at bounding box center [305, 191] width 0 height 5
radio input "true"
drag, startPoint x: 295, startPoint y: 317, endPoint x: 419, endPoint y: 294, distance: 126.0
click at [296, 318] on button "Next" at bounding box center [305, 318] width 103 height 25
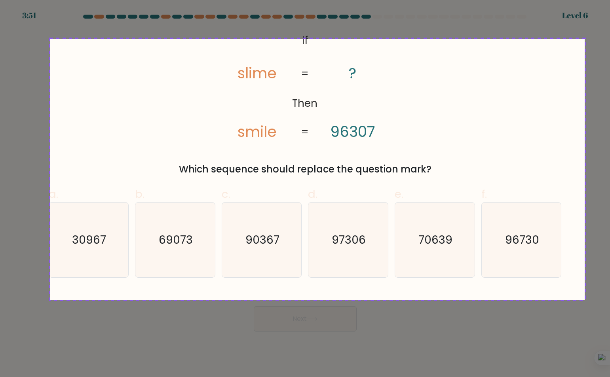
drag, startPoint x: 51, startPoint y: 38, endPoint x: 571, endPoint y: 277, distance: 572.0
click at [584, 299] on div at bounding box center [305, 188] width 610 height 377
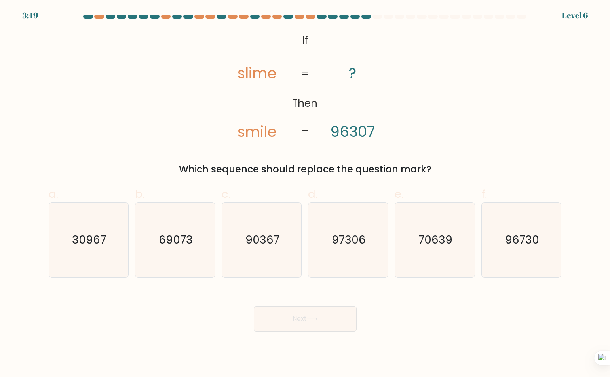
click at [401, 164] on div "Which sequence should replace the question mark?" at bounding box center [304, 169] width 503 height 14
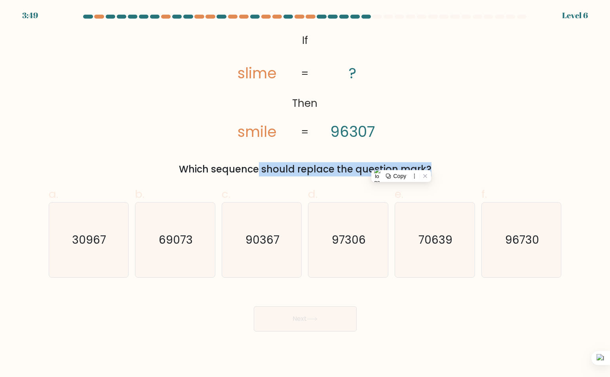
click at [401, 164] on div "Which sequence should replace the question mark?" at bounding box center [304, 169] width 503 height 14
click at [259, 245] on text "90367" at bounding box center [262, 240] width 34 height 16
click at [305, 194] on input "c. 90367" at bounding box center [305, 191] width 0 height 5
radio input "true"
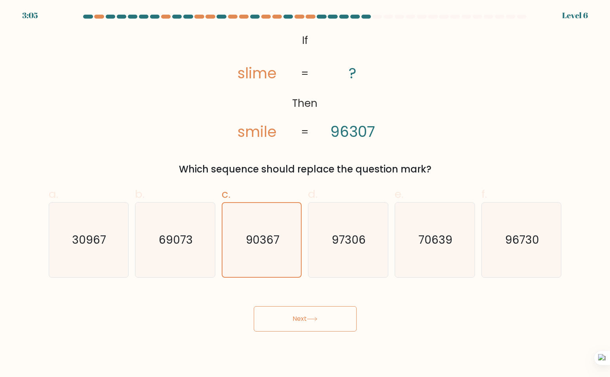
click at [307, 318] on button "Next" at bounding box center [305, 318] width 103 height 25
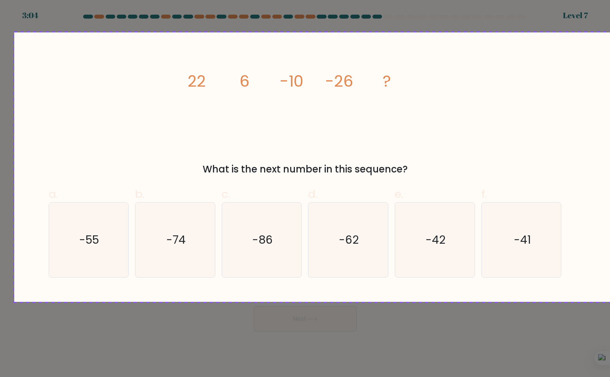
drag, startPoint x: 545, startPoint y: 151, endPoint x: 587, endPoint y: 294, distance: 148.9
click at [588, 296] on div at bounding box center [305, 188] width 610 height 377
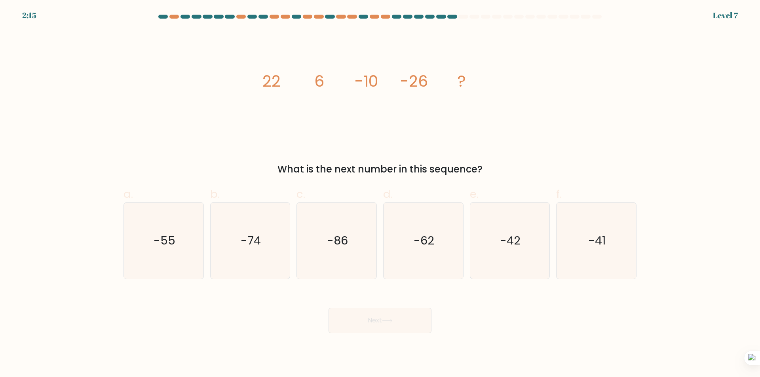
drag, startPoint x: 7, startPoint y: 45, endPoint x: 138, endPoint y: 13, distance: 134.5
click at [8, 45] on form at bounding box center [380, 174] width 760 height 319
click at [542, 230] on icon "-42" at bounding box center [509, 241] width 76 height 76
click at [380, 194] on input "e. -42" at bounding box center [380, 191] width 0 height 5
radio input "true"
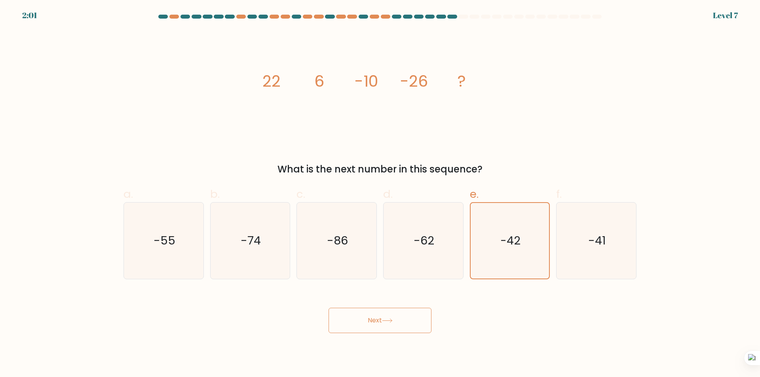
click at [371, 320] on button "Next" at bounding box center [380, 320] width 103 height 25
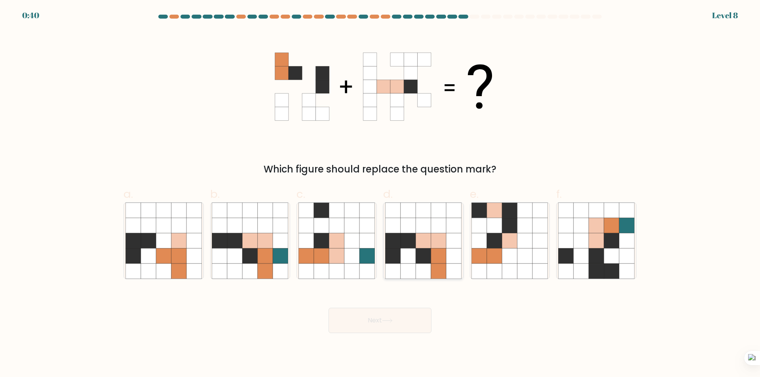
click at [422, 238] on icon at bounding box center [423, 240] width 15 height 15
click at [380, 194] on input "d." at bounding box center [380, 191] width 0 height 5
radio input "true"
click at [386, 321] on icon at bounding box center [387, 321] width 11 height 4
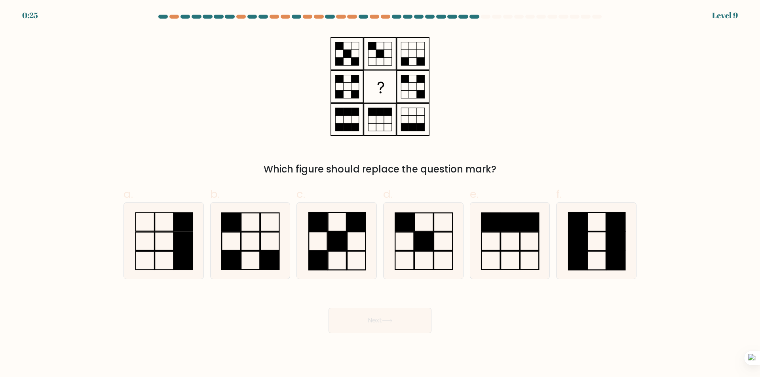
click at [389, 169] on div "Which figure should replace the question mark?" at bounding box center [379, 169] width 503 height 14
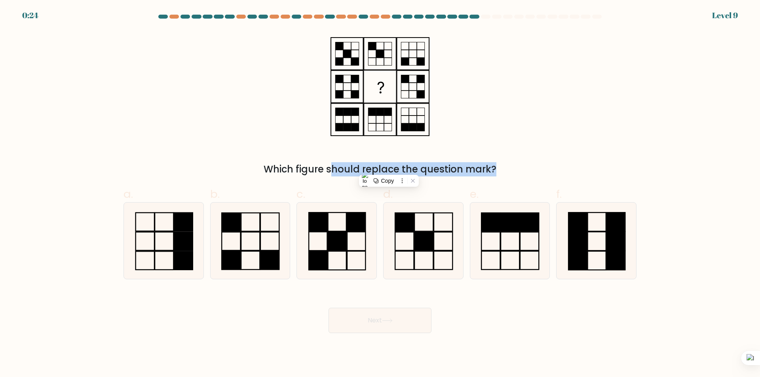
click at [389, 169] on div "Which figure should replace the question mark?" at bounding box center [379, 169] width 503 height 14
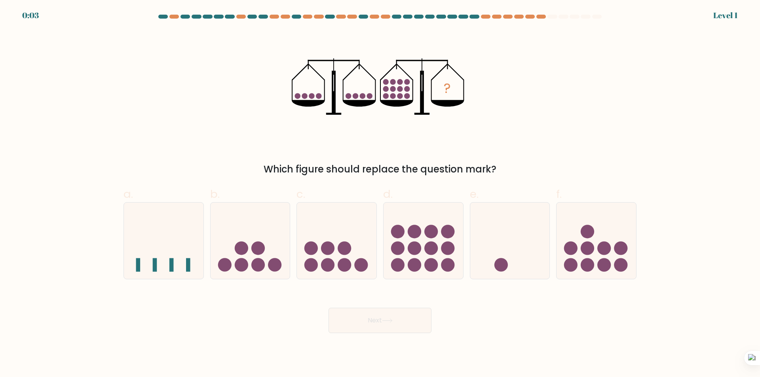
click at [1, 31] on form at bounding box center [380, 174] width 760 height 319
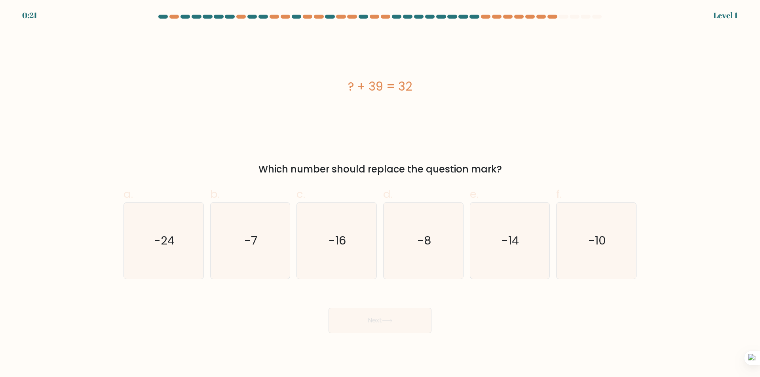
click at [63, 65] on form "a." at bounding box center [380, 174] width 760 height 319
drag, startPoint x: 319, startPoint y: 100, endPoint x: 503, endPoint y: 154, distance: 191.9
click at [503, 154] on div "? + 39 = 32 Which number should replace the question mark?" at bounding box center [380, 103] width 522 height 146
copy div "? + 39 = 32 Which number should replace the question mark?"
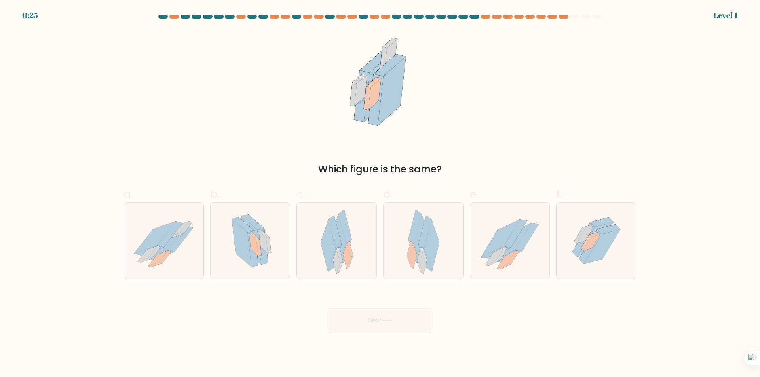
click at [638, 84] on div "Which figure is the same?" at bounding box center [380, 103] width 522 height 146
click at [489, 245] on icon at bounding box center [500, 239] width 38 height 38
click at [380, 194] on input "e." at bounding box center [380, 191] width 0 height 5
radio input "true"
click at [175, 240] on icon at bounding box center [165, 242] width 41 height 32
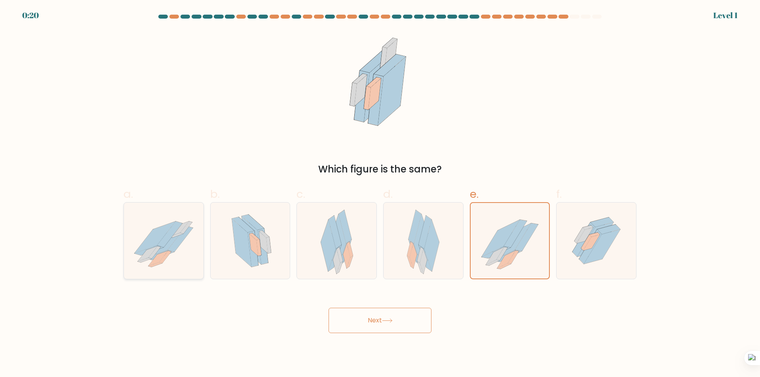
click at [380, 194] on input "a." at bounding box center [380, 191] width 0 height 5
radio input "true"
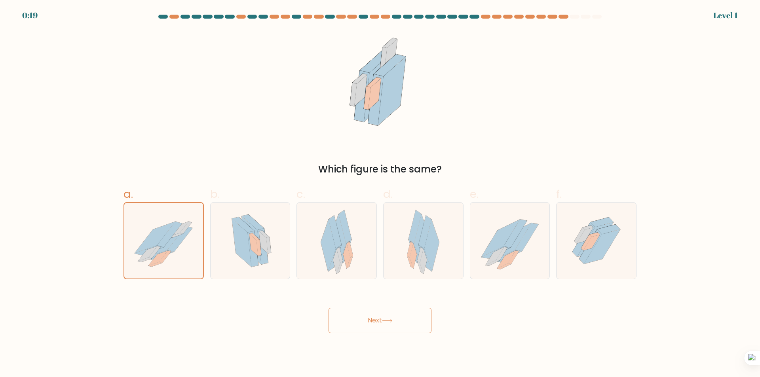
click at [397, 319] on button "Next" at bounding box center [380, 320] width 103 height 25
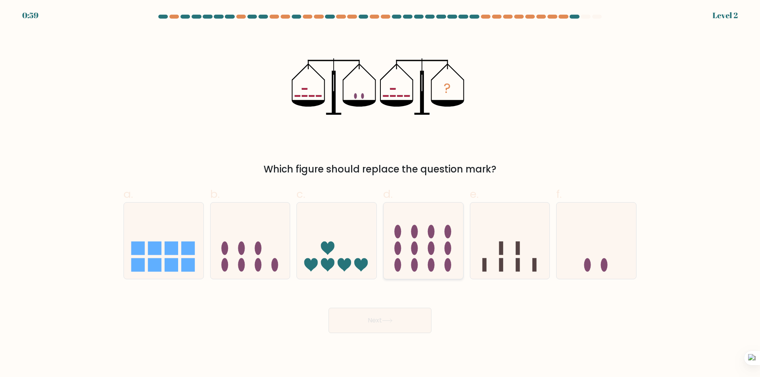
click at [441, 251] on icon at bounding box center [424, 241] width 80 height 66
click at [380, 194] on input "d." at bounding box center [380, 191] width 0 height 5
radio input "true"
click at [537, 243] on icon at bounding box center [510, 241] width 80 height 66
click at [380, 194] on input "e." at bounding box center [380, 191] width 0 height 5
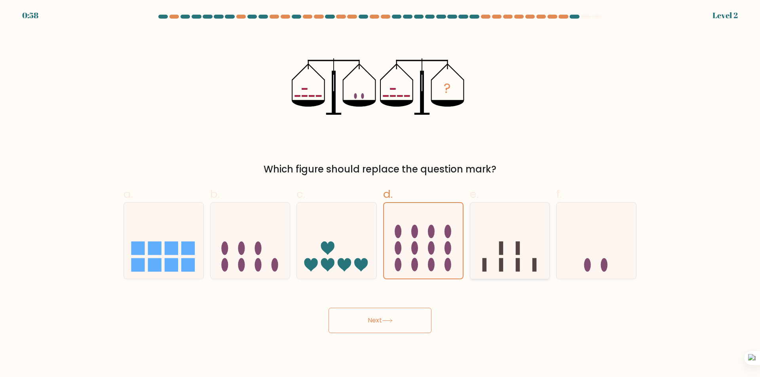
radio input "true"
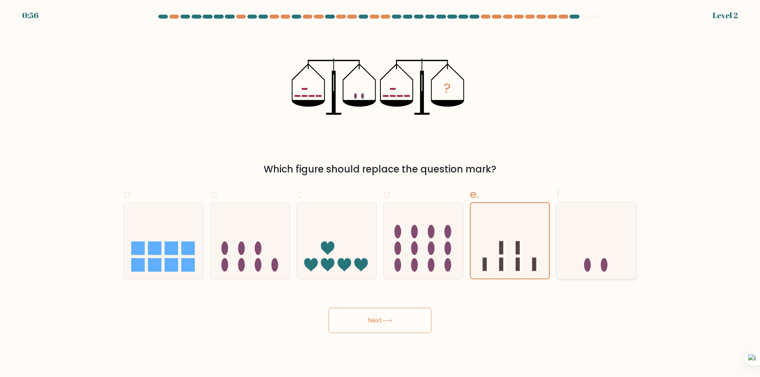
click at [624, 245] on icon at bounding box center [596, 241] width 80 height 66
click at [380, 194] on input "f." at bounding box center [380, 191] width 0 height 5
radio input "true"
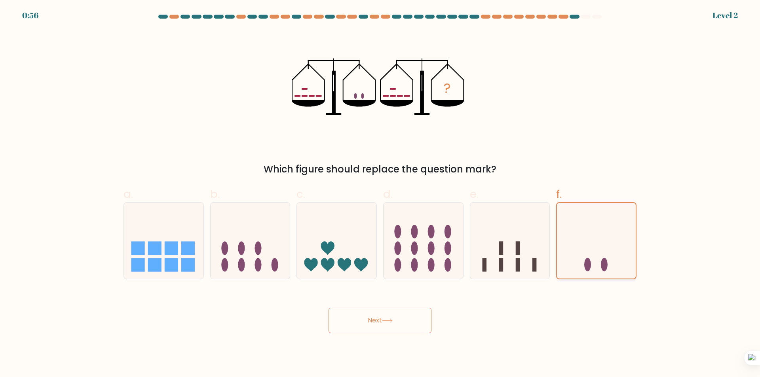
click at [624, 245] on icon at bounding box center [596, 240] width 79 height 65
click at [380, 194] on input "f." at bounding box center [380, 191] width 0 height 5
click at [366, 331] on button "Next" at bounding box center [380, 320] width 103 height 25
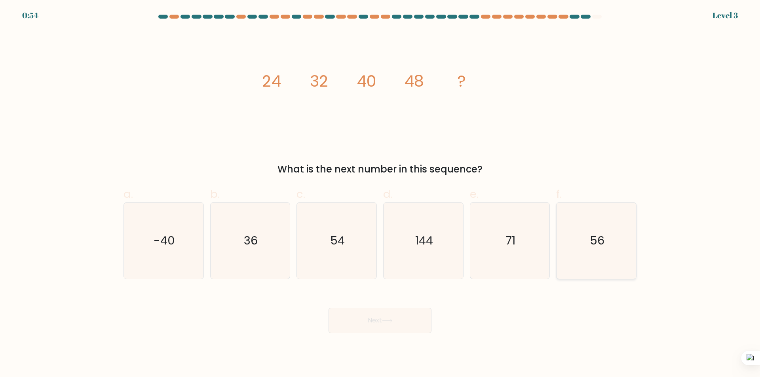
click at [593, 225] on icon "56" at bounding box center [596, 241] width 76 height 76
click at [380, 194] on input "f. 56" at bounding box center [380, 191] width 0 height 5
radio input "true"
drag, startPoint x: 220, startPoint y: 65, endPoint x: 508, endPoint y: 165, distance: 304.8
click at [508, 165] on div "image/svg+xml 24 32 40 48 ? What is the next number in this sequence?" at bounding box center [380, 103] width 522 height 146
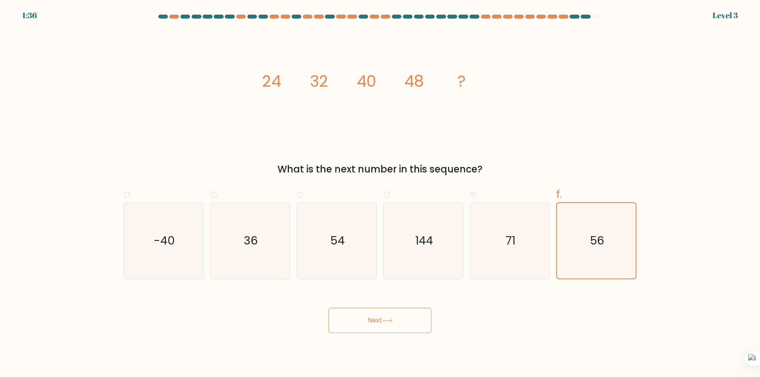
copy div "32 40 48 ? What is the next number in this sequence?"
click at [596, 253] on icon "56" at bounding box center [596, 241] width 76 height 76
click at [380, 194] on input "f. 56" at bounding box center [380, 191] width 0 height 5
click at [391, 321] on icon at bounding box center [386, 321] width 9 height 4
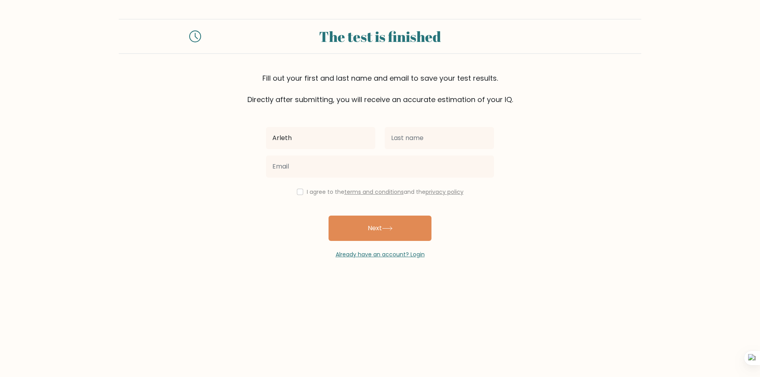
type input "Arleth"
type input "Patatag"
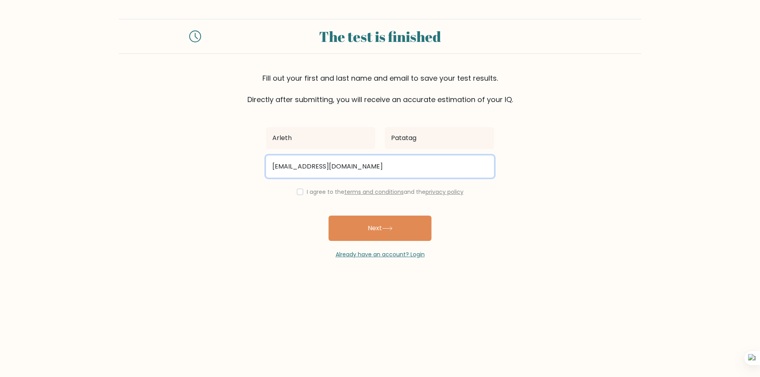
type input "[EMAIL_ADDRESS][DOMAIN_NAME]"
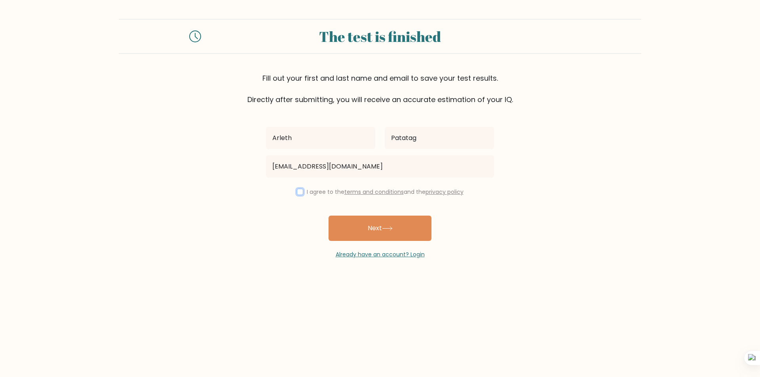
click at [329, 216] on button "Next" at bounding box center [380, 228] width 103 height 25
click at [297, 192] on input "checkbox" at bounding box center [300, 192] width 6 height 6
checkbox input "true"
click at [373, 222] on button "Next" at bounding box center [380, 228] width 103 height 25
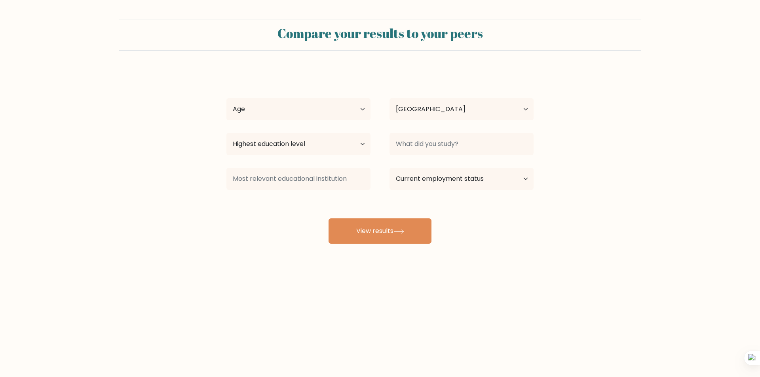
select select "PH"
click at [380, 223] on button "View results" at bounding box center [380, 230] width 103 height 25
click at [328, 108] on select "Age Under [DEMOGRAPHIC_DATA] [DEMOGRAPHIC_DATA] [DEMOGRAPHIC_DATA] [DEMOGRAPHIC…" at bounding box center [298, 109] width 144 height 22
select select "25_34"
click at [226, 98] on select "Age Under [DEMOGRAPHIC_DATA] [DEMOGRAPHIC_DATA] [DEMOGRAPHIC_DATA] [DEMOGRAPHIC…" at bounding box center [298, 109] width 144 height 22
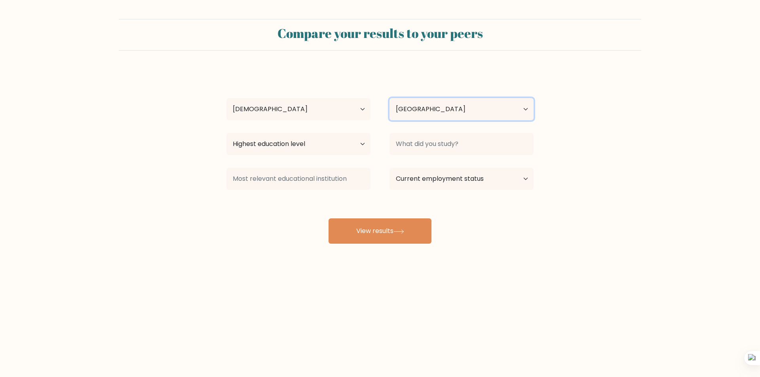
drag, startPoint x: 461, startPoint y: 109, endPoint x: 458, endPoint y: 113, distance: 5.6
click at [461, 109] on select "Country [GEOGRAPHIC_DATA] [GEOGRAPHIC_DATA] [GEOGRAPHIC_DATA] [US_STATE] [GEOGR…" at bounding box center [461, 109] width 144 height 22
drag, startPoint x: 461, startPoint y: 110, endPoint x: 434, endPoint y: 116, distance: 27.6
click at [461, 110] on select "Country [GEOGRAPHIC_DATA] [GEOGRAPHIC_DATA] [GEOGRAPHIC_DATA] [US_STATE] [GEOGR…" at bounding box center [461, 109] width 144 height 22
click at [349, 135] on select "Highest education level No schooling Primary Lower Secondary Upper Secondary Oc…" at bounding box center [298, 144] width 144 height 22
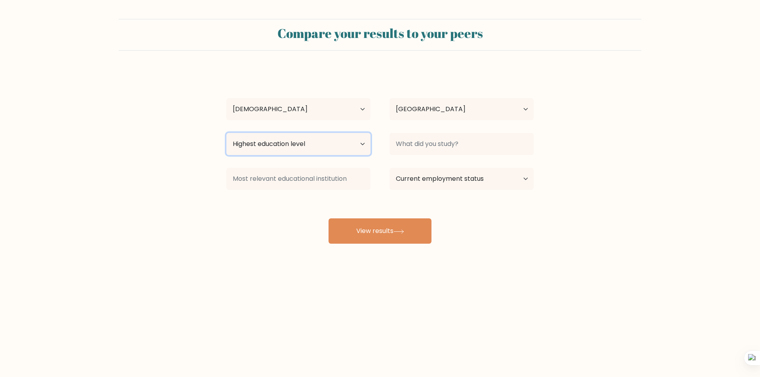
select select "bachelors_degree"
click at [226, 133] on select "Highest education level No schooling Primary Lower Secondary Upper Secondary Oc…" at bounding box center [298, 144] width 144 height 22
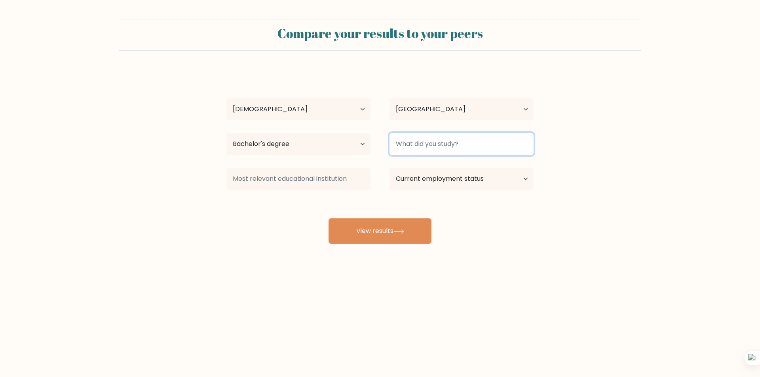
click at [519, 150] on input at bounding box center [461, 144] width 144 height 22
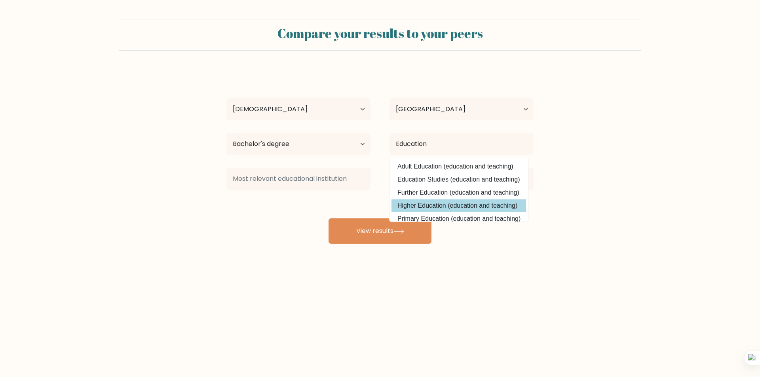
click at [462, 206] on option "Higher Education (education and teaching)" at bounding box center [458, 205] width 135 height 13
type input "Higher Education"
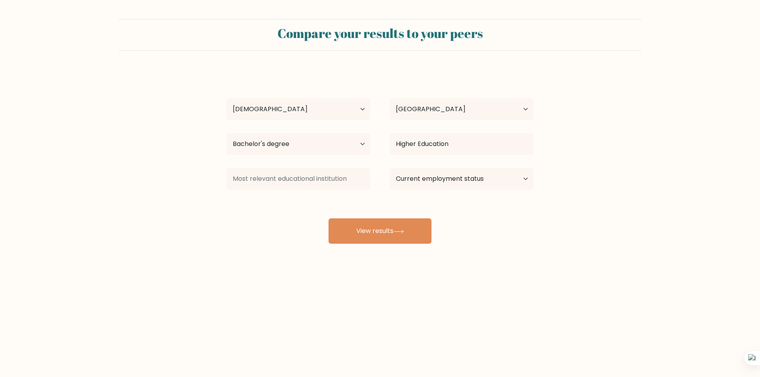
click at [462, 206] on div "Arleth Patatag Age Under [DEMOGRAPHIC_DATA] [DEMOGRAPHIC_DATA] [DEMOGRAPHIC_DAT…" at bounding box center [380, 157] width 317 height 174
click at [501, 144] on input "Higher Education" at bounding box center [461, 144] width 144 height 22
click at [284, 188] on input at bounding box center [298, 179] width 144 height 22
click at [456, 184] on select "Current employment status Employed Student Retired Other / prefer not to answer" at bounding box center [461, 179] width 144 height 22
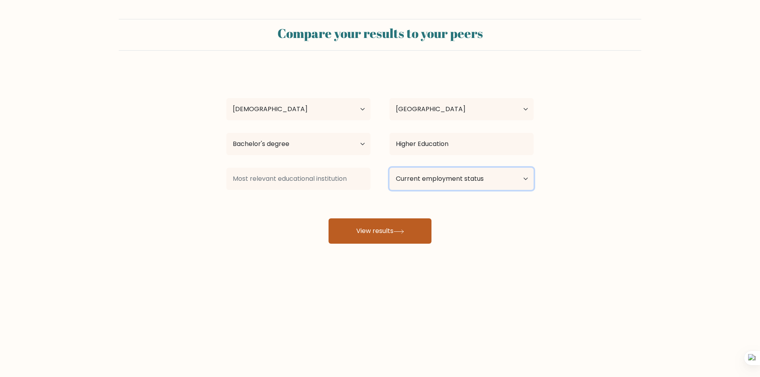
select select "other"
click at [389, 168] on select "Current employment status Employed Student Retired Other / prefer not to answer" at bounding box center [461, 179] width 144 height 22
click at [386, 229] on button "View results" at bounding box center [380, 230] width 103 height 25
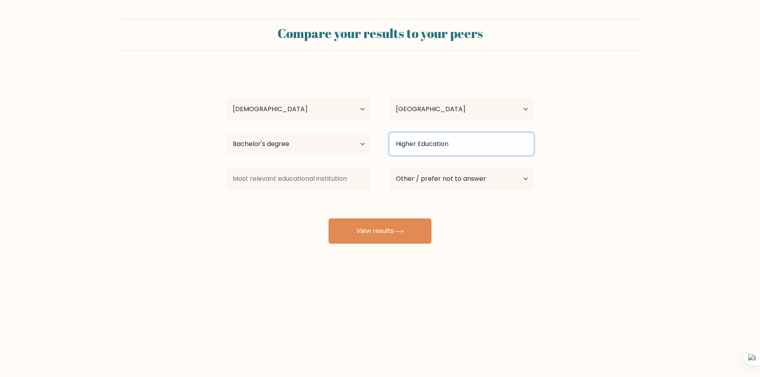
click at [452, 145] on input "Higher Education" at bounding box center [461, 144] width 144 height 22
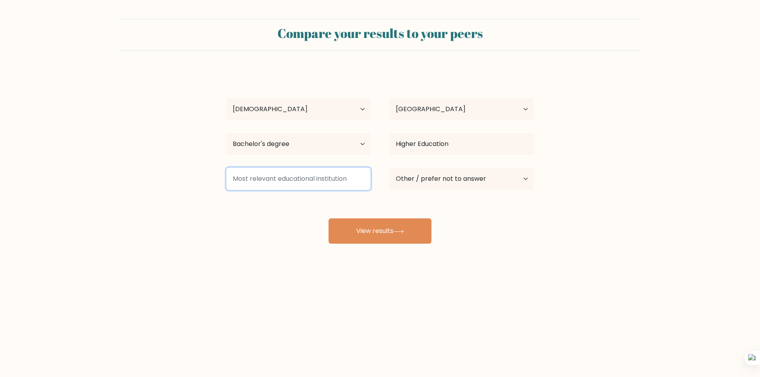
click at [311, 178] on input at bounding box center [298, 179] width 144 height 22
type input "H"
type input "NA"
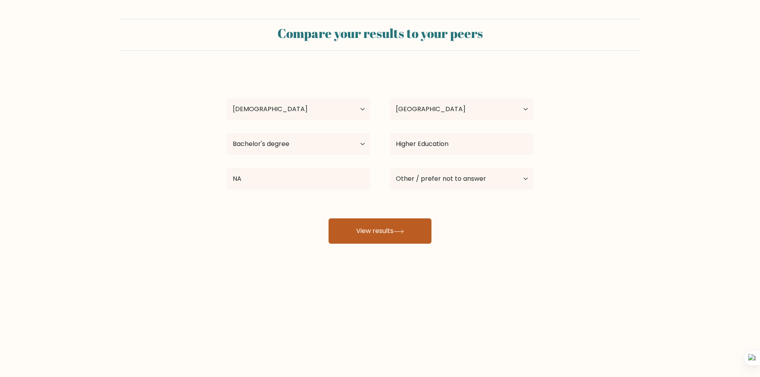
click at [370, 230] on button "View results" at bounding box center [380, 230] width 103 height 25
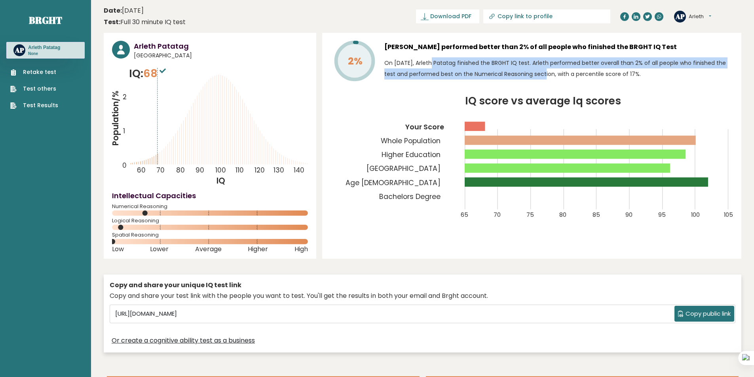
drag, startPoint x: 411, startPoint y: 63, endPoint x: 521, endPoint y: 68, distance: 110.1
click at [521, 68] on p "On September 14, 2025, Arleth Patatag finished the BRGHT IQ test. Arleth perfor…" at bounding box center [558, 68] width 349 height 22
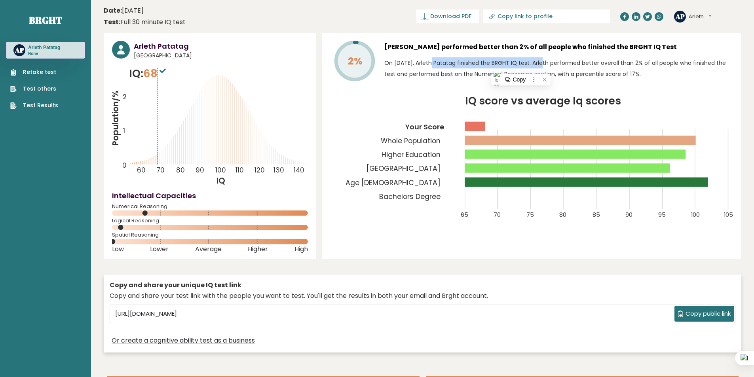
click at [521, 64] on p "On September 14, 2025, Arleth Patatag finished the BRGHT IQ test. Arleth perfor…" at bounding box center [558, 68] width 349 height 22
drag, startPoint x: 559, startPoint y: 58, endPoint x: 585, endPoint y: 60, distance: 25.4
click at [583, 60] on p "On September 14, 2025, Arleth Patatag finished the BRGHT IQ test. Arleth perfor…" at bounding box center [558, 68] width 349 height 22
click at [617, 61] on p "On September 14, 2025, Arleth Patatag finished the BRGHT IQ test. Arleth perfor…" at bounding box center [558, 68] width 349 height 22
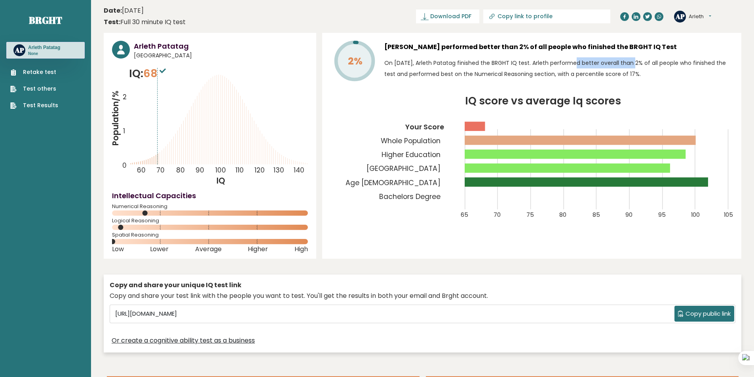
drag, startPoint x: 558, startPoint y: 66, endPoint x: 631, endPoint y: 64, distance: 72.5
click at [627, 64] on p "On September 14, 2025, Arleth Patatag finished the BRGHT IQ test. Arleth perfor…" at bounding box center [558, 68] width 349 height 22
click at [631, 64] on p "On September 14, 2025, Arleth Patatag finished the BRGHT IQ test. Arleth perfor…" at bounding box center [558, 68] width 349 height 22
click at [466, 75] on p "On September 14, 2025, Arleth Patatag finished the BRGHT IQ test. Arleth perfor…" at bounding box center [558, 68] width 349 height 22
drag, startPoint x: 424, startPoint y: 69, endPoint x: 516, endPoint y: 71, distance: 91.8
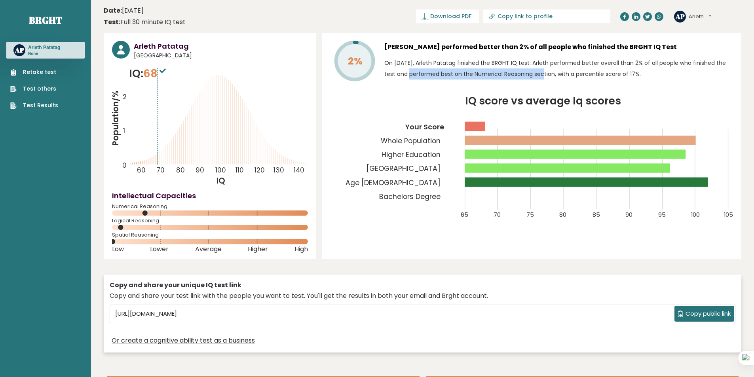
click at [515, 71] on p "On September 14, 2025, Arleth Patatag finished the BRGHT IQ test. Arleth perfor…" at bounding box center [558, 68] width 349 height 22
click at [579, 70] on p "On September 14, 2025, Arleth Patatag finished the BRGHT IQ test. Arleth perfor…" at bounding box center [558, 68] width 349 height 22
click at [355, 59] on tspan "2%" at bounding box center [355, 61] width 15 height 14
drag, startPoint x: 431, startPoint y: 76, endPoint x: 604, endPoint y: 72, distance: 172.2
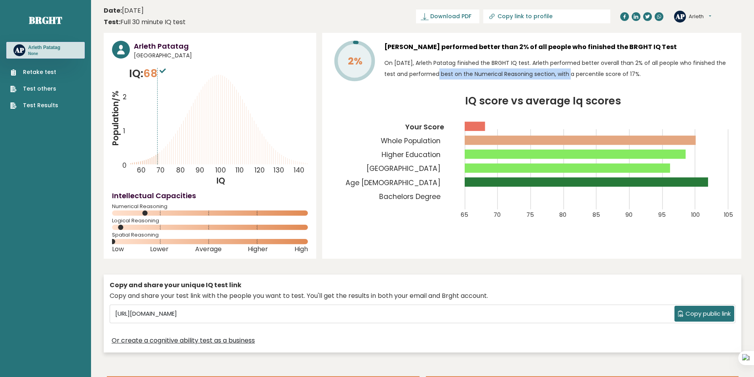
click at [604, 72] on p "On September 14, 2025, Arleth Patatag finished the BRGHT IQ test. Arleth perfor…" at bounding box center [558, 68] width 349 height 22
click at [391, 199] on tspan "Bachelors Degree" at bounding box center [409, 196] width 61 height 9
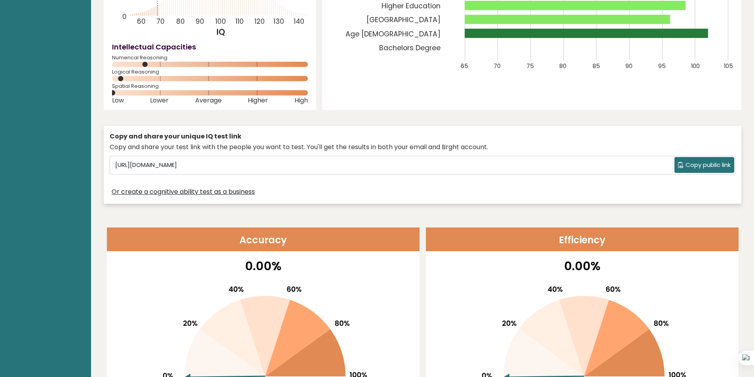
scroll to position [198, 0]
